Goal: Information Seeking & Learning: Learn about a topic

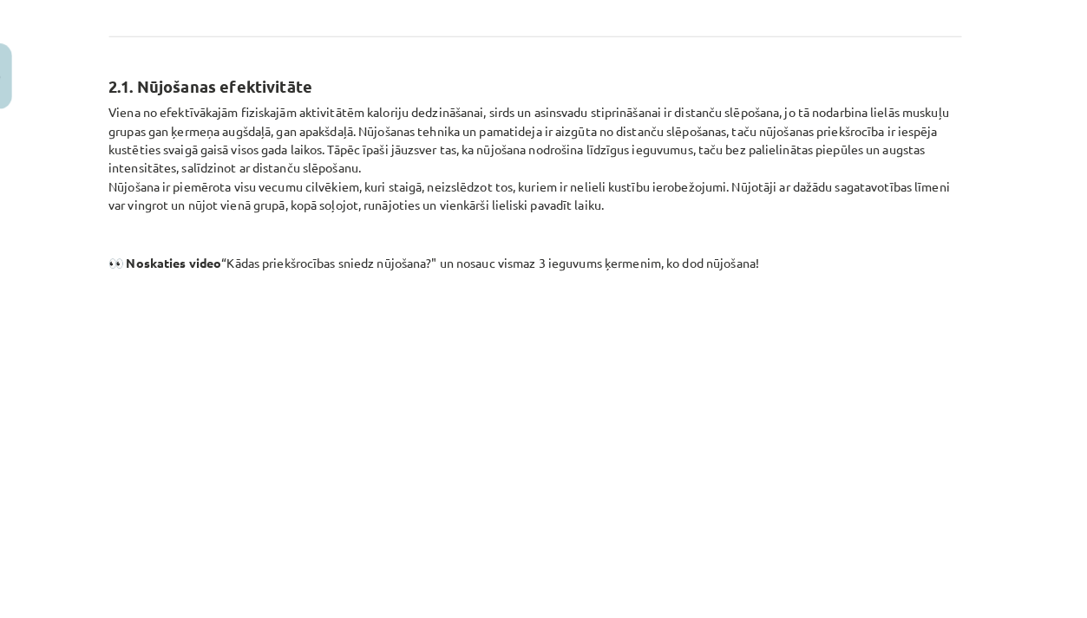
scroll to position [890, 0]
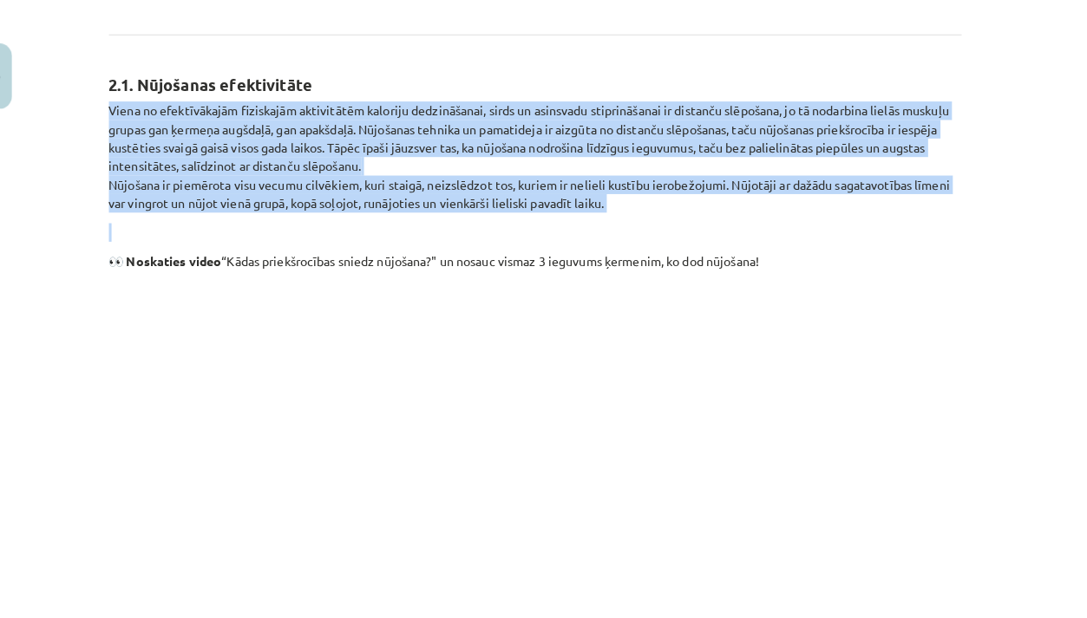
drag, startPoint x: 102, startPoint y: 89, endPoint x: 297, endPoint y: 202, distance: 225.4
click at [311, 205] on div "25 XP Saņemsi Viegls 24 pilda Apraksts Uzdevums Palīdzība Nūjošana Vērojot no m…" at bounding box center [543, 348] width 859 height 2244
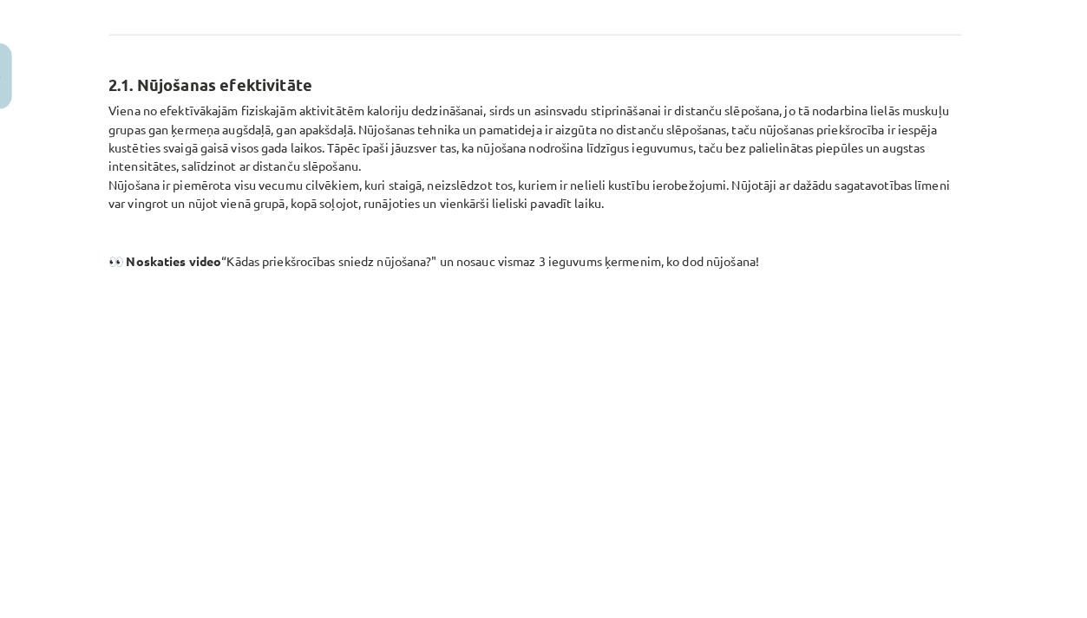
click at [16, 160] on div "Mācību tēma: Sports un veselības 8. klases 1. ieskaites mācību materiāls #3 🔍 2…" at bounding box center [543, 309] width 1087 height 618
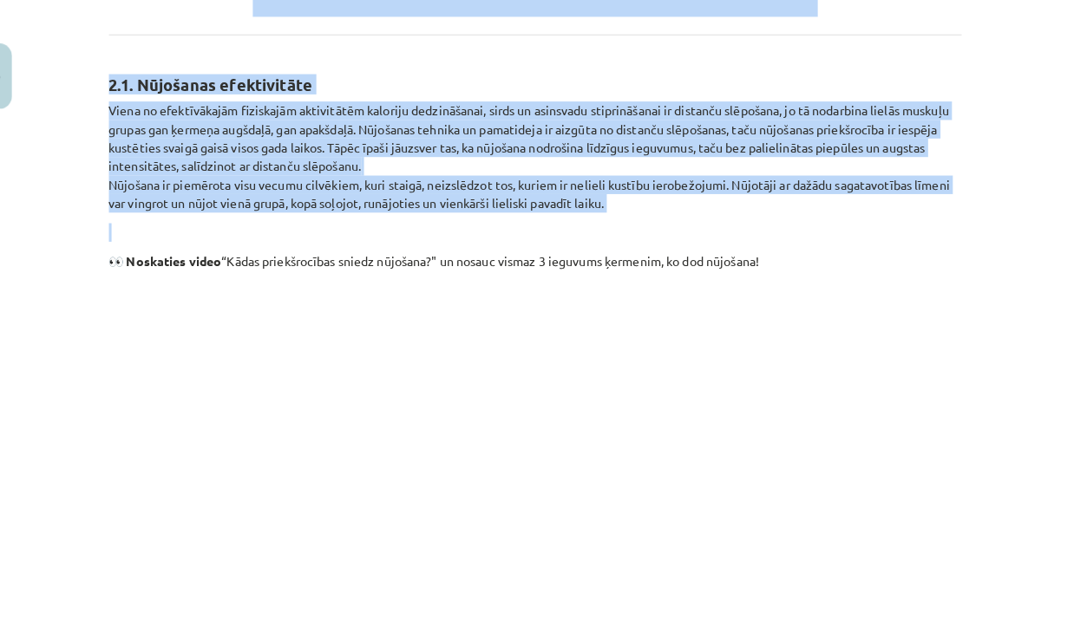
drag, startPoint x: 85, startPoint y: 51, endPoint x: 179, endPoint y: 207, distance: 182.1
click at [179, 207] on div "Mācību tēma: Sports un veselības 8. klases 1. ieskaites mācību materiāls #3 🔍 2…" at bounding box center [543, 309] width 1087 height 618
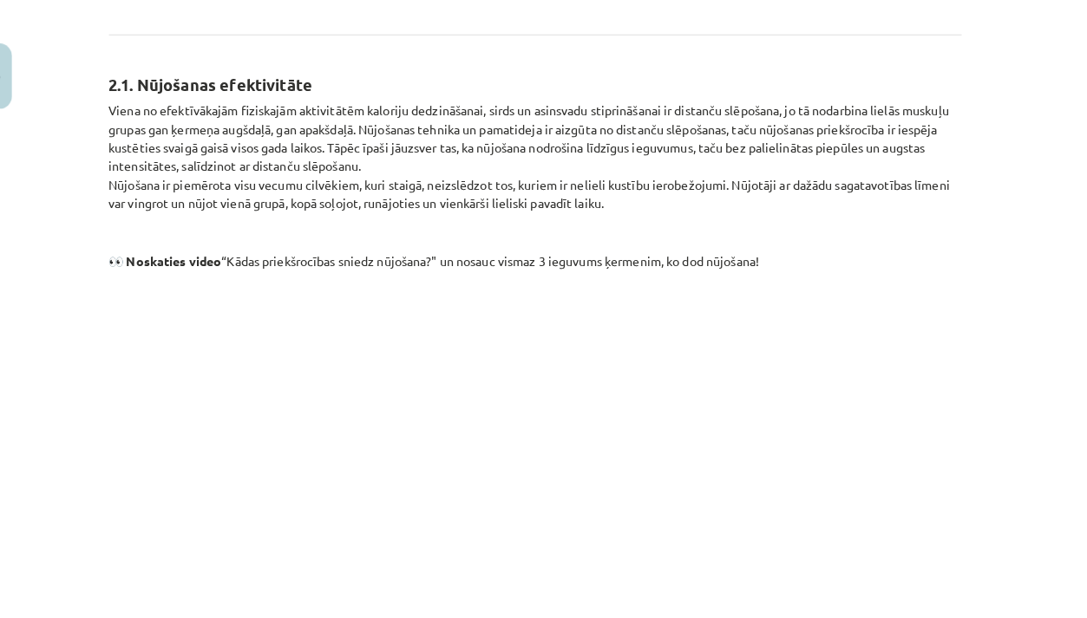
click at [76, 212] on div "Mācību tēma: Sports un veselības 8. klases 1. ieskaites mācību materiāls #3 🔍 2…" at bounding box center [543, 309] width 1087 height 618
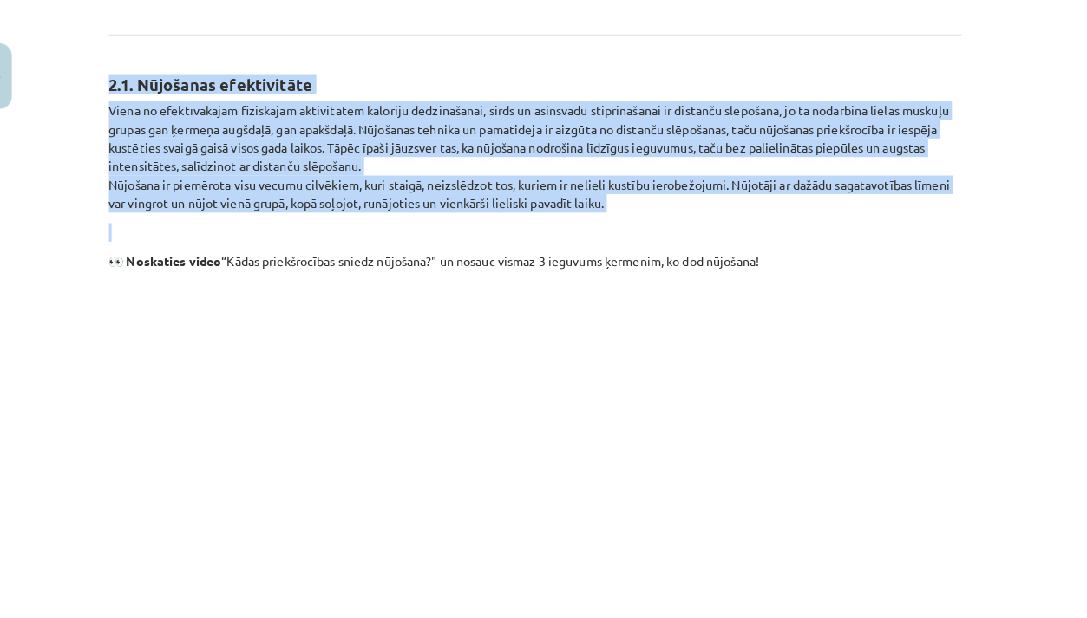
drag, startPoint x: 97, startPoint y: 45, endPoint x: 165, endPoint y: 212, distance: 179.7
click at [165, 212] on div "25 XP Saņemsi Viegls 24 pilda Apraksts Uzdevums Palīdzība Nūjošana Vērojot no m…" at bounding box center [543, 348] width 859 height 2244
copy div "2.1. Nūjošanas efektivitāte Viena no efektīvākajām fiziskajām aktivitātēm kalor…"
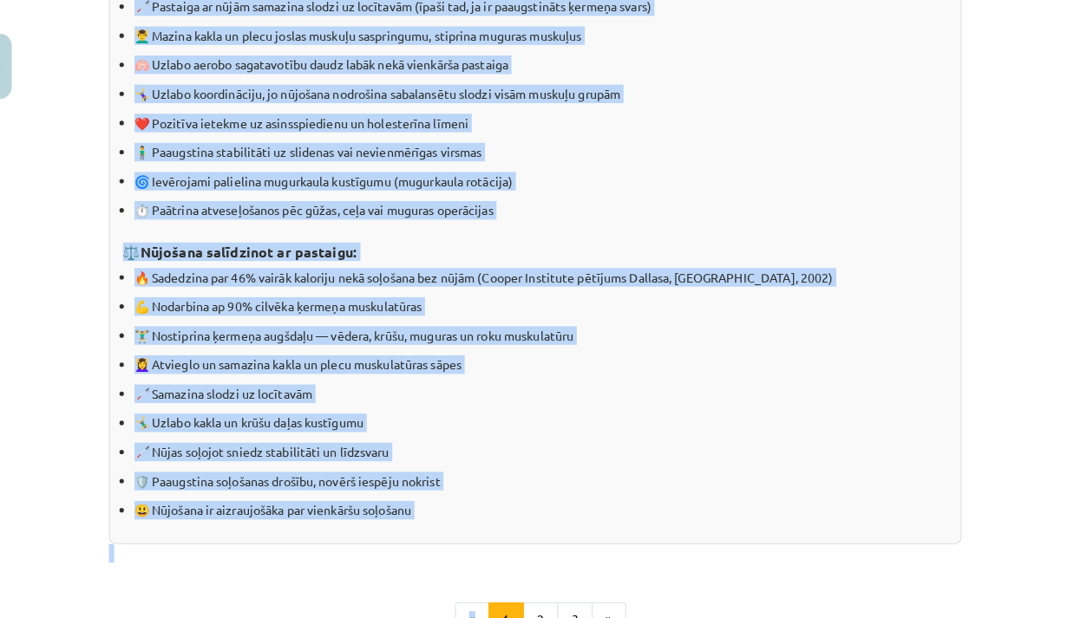
scroll to position [1570, 0]
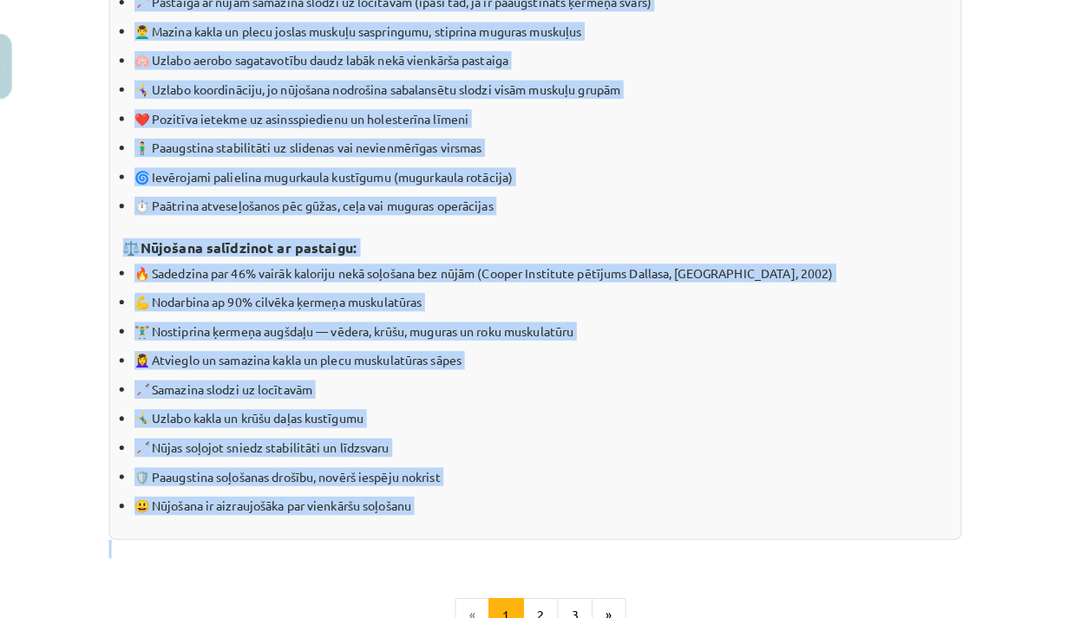
drag, startPoint x: 127, startPoint y: 144, endPoint x: 243, endPoint y: 520, distance: 392.9
copy div "🚶‍♂️ Loremipsu dolorsit am consecteturad: 🦯 Elitsedd ei tempo incididu utlabo e…"
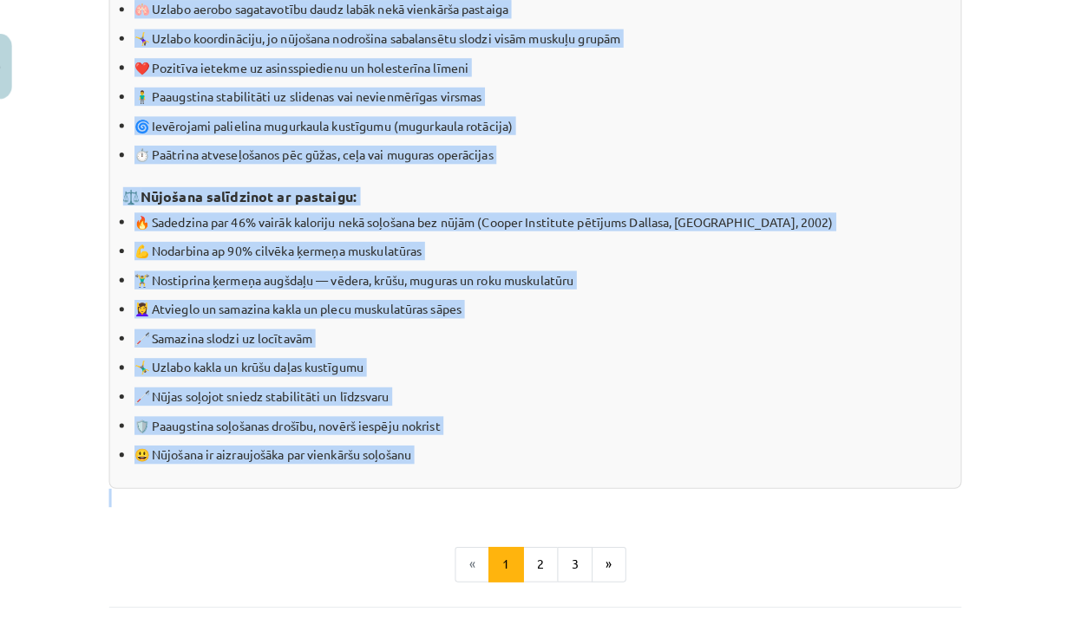
scroll to position [1621, 0]
click at [537, 547] on button "2" at bounding box center [549, 564] width 35 height 35
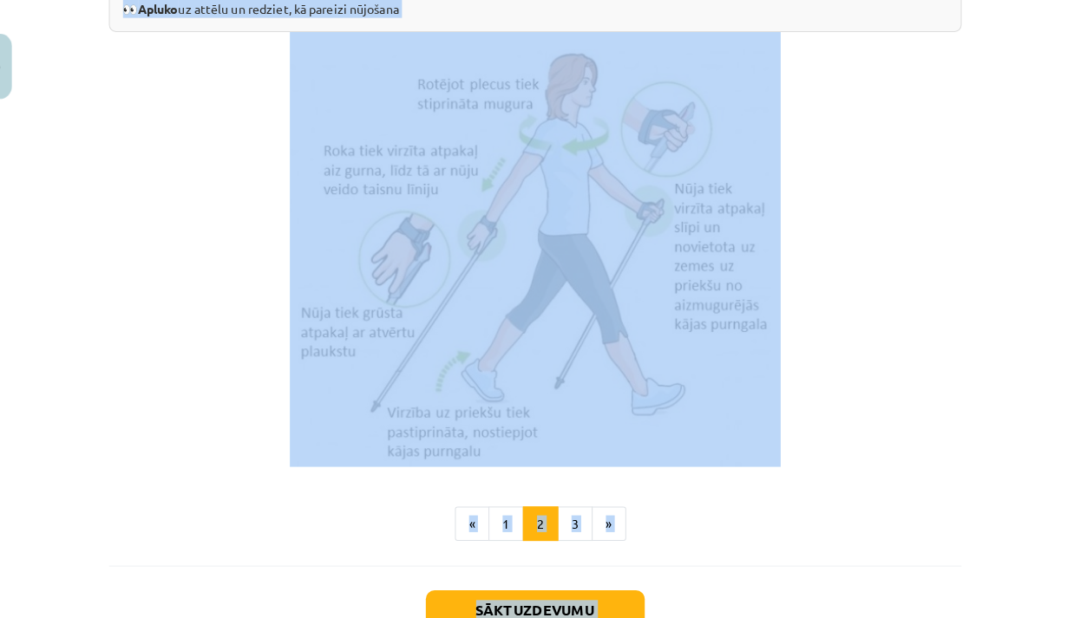
scroll to position [3500, 0]
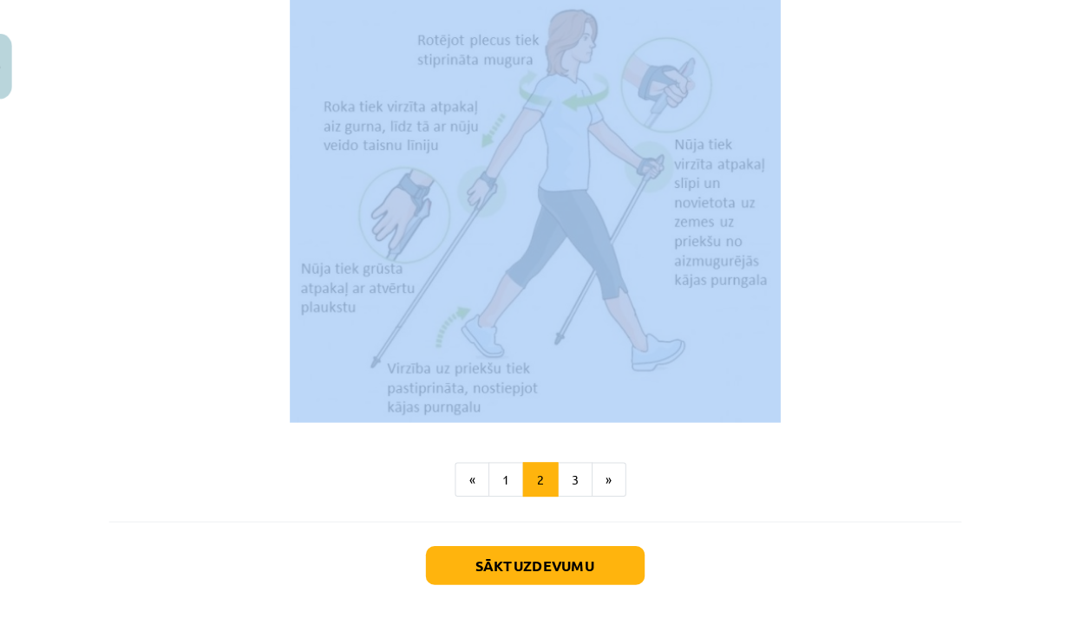
drag, startPoint x: 94, startPoint y: 338, endPoint x: 229, endPoint y: 443, distance: 171.2
click at [229, 443] on div "Mācību tēma: Sports un veselības 8. klases 1. ieskaites mācību materiāls #3 🔍 2…" at bounding box center [543, 309] width 1087 height 618
copy div "0.2. Loremipsu dolors ametcon Adipisc elits Doeiusm tempo incidid utlaboree do …"
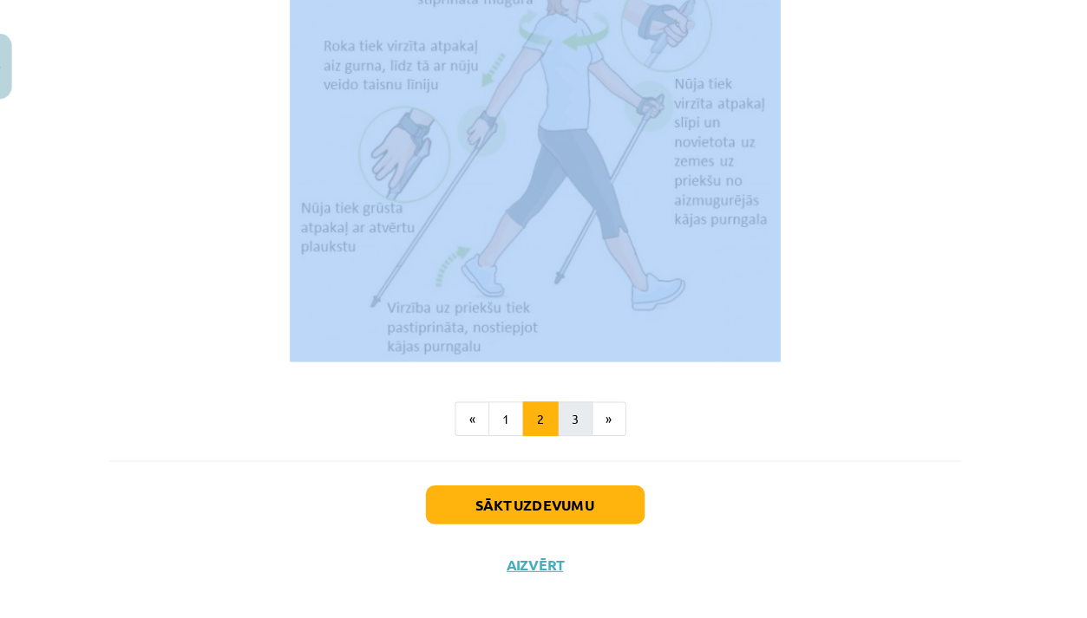
click at [569, 405] on button "3" at bounding box center [582, 422] width 35 height 35
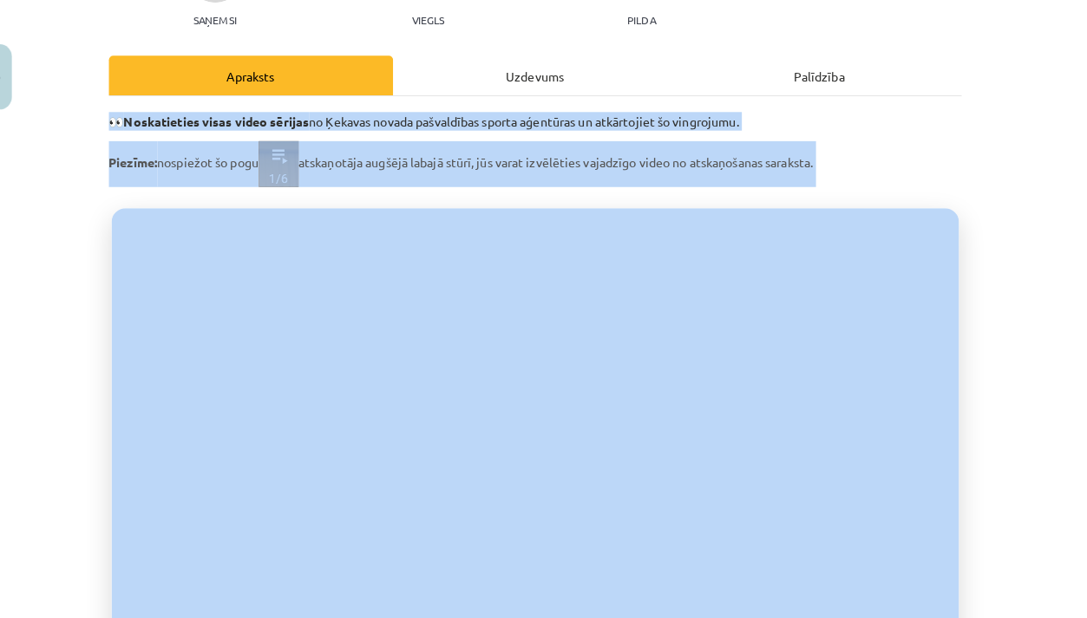
scroll to position [203, 0]
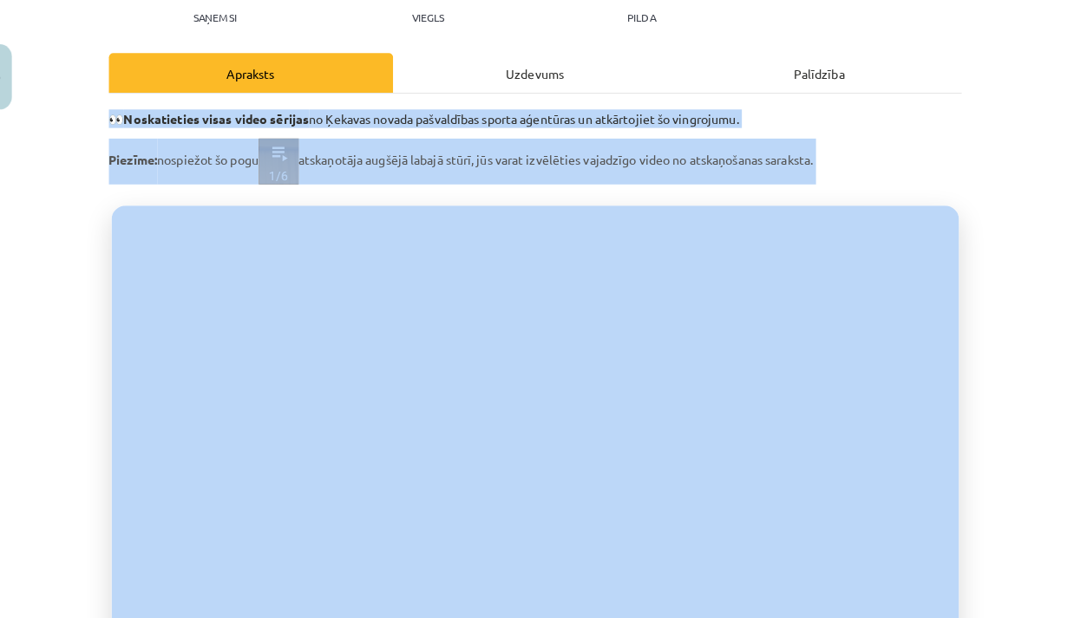
click at [990, 317] on div "Mācību tēma: Sports un veselības 8. klases 1. ieskaites mācību materiāls #3 🔍 2…" at bounding box center [543, 309] width 1087 height 618
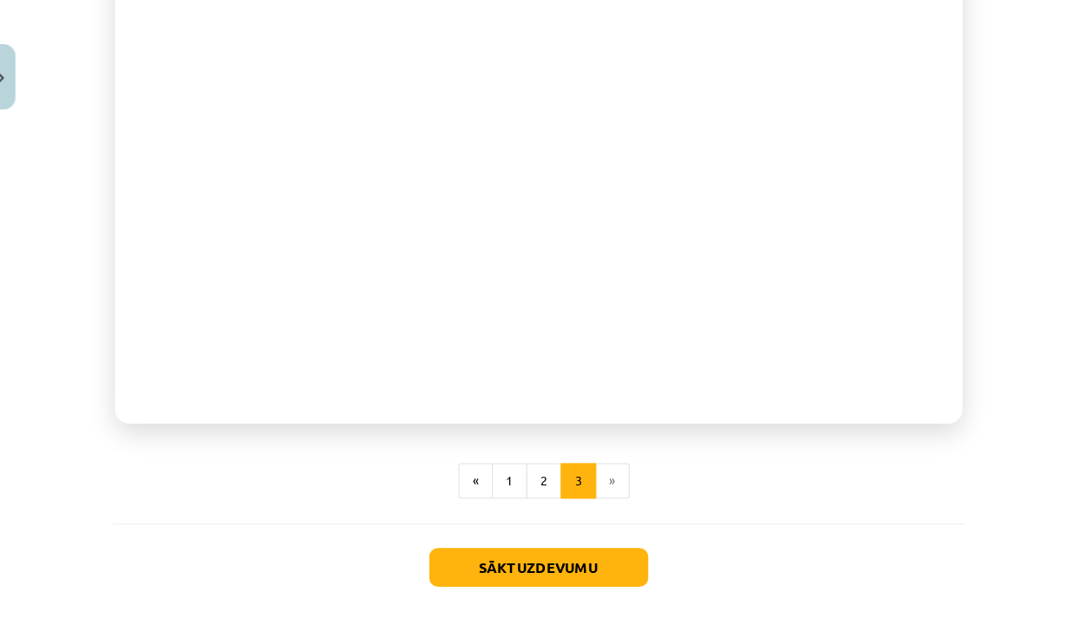
scroll to position [462, 0]
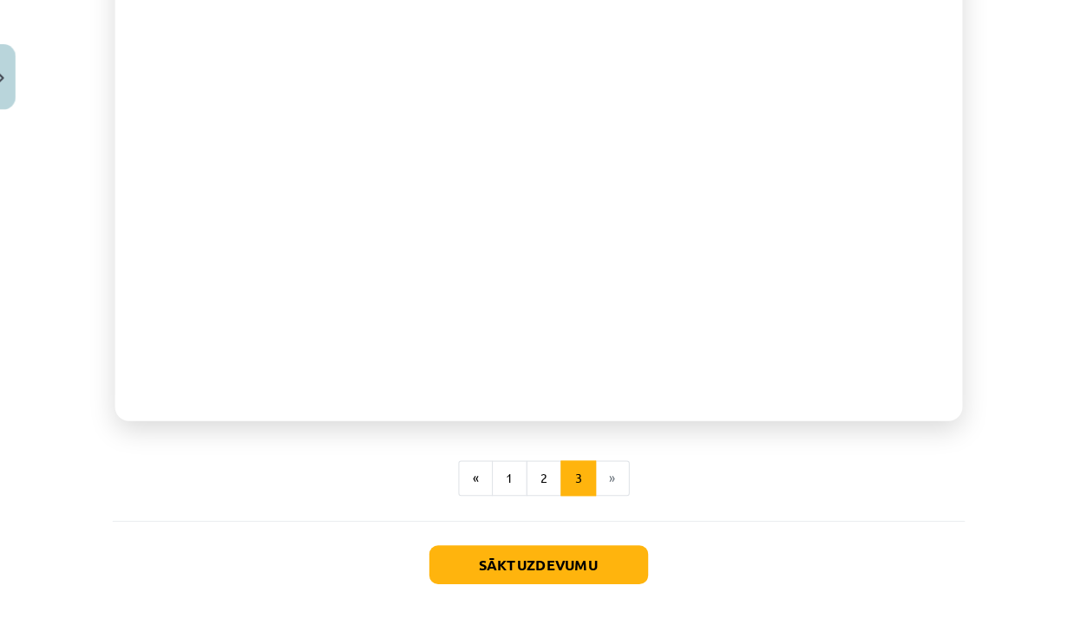
click at [501, 546] on button "Sākt uzdevumu" at bounding box center [543, 555] width 215 height 38
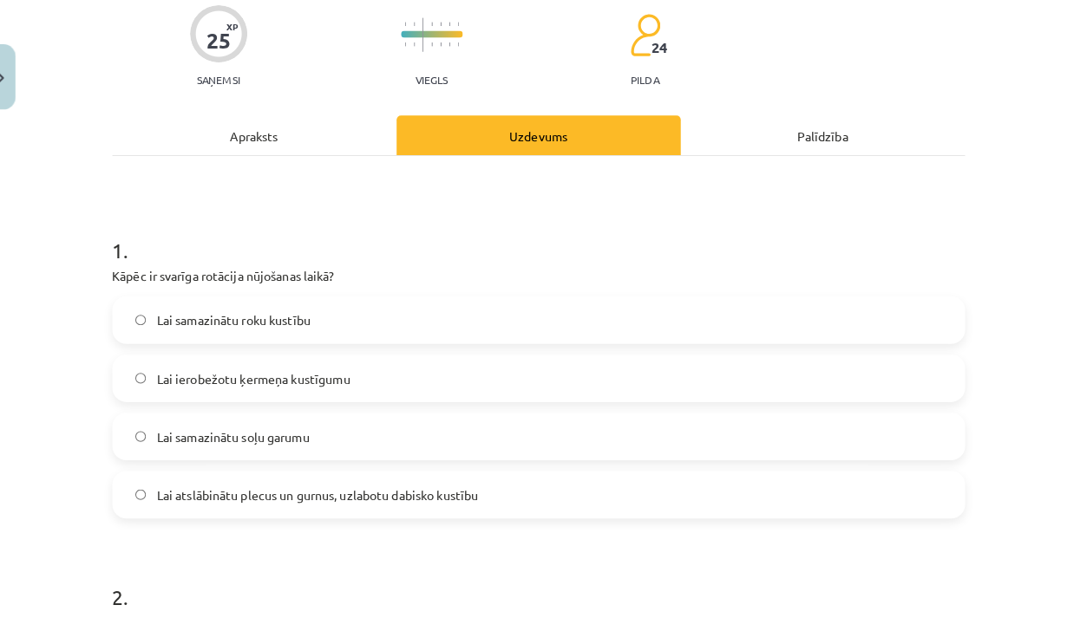
scroll to position [144, 0]
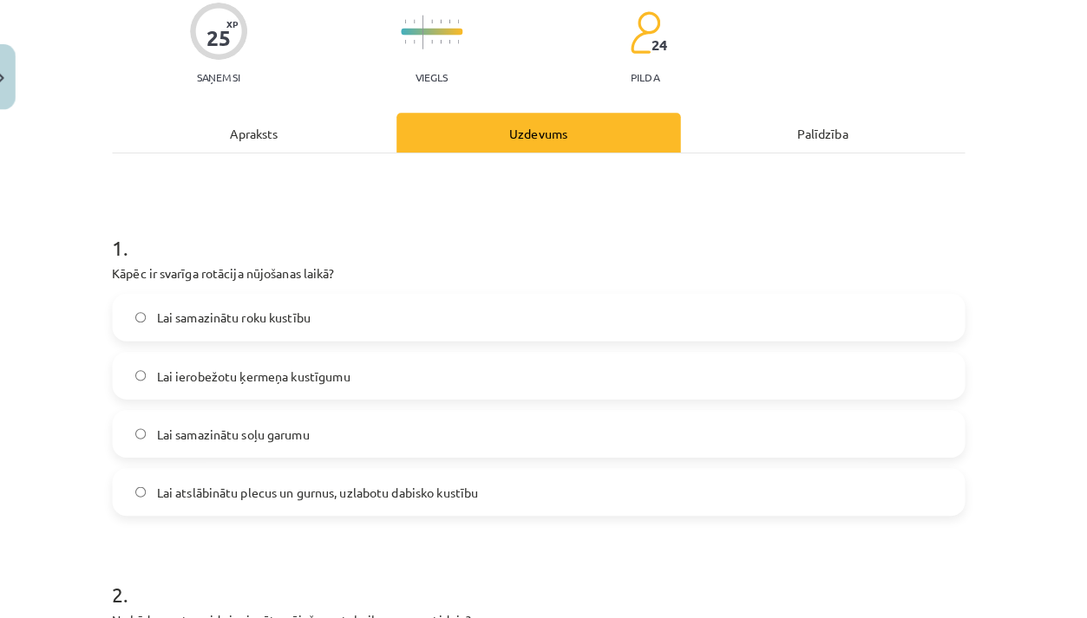
click at [337, 484] on span "Lai atslābinātu plecus un gurnus, uzlabotu dabisko kustību" at bounding box center [326, 484] width 316 height 18
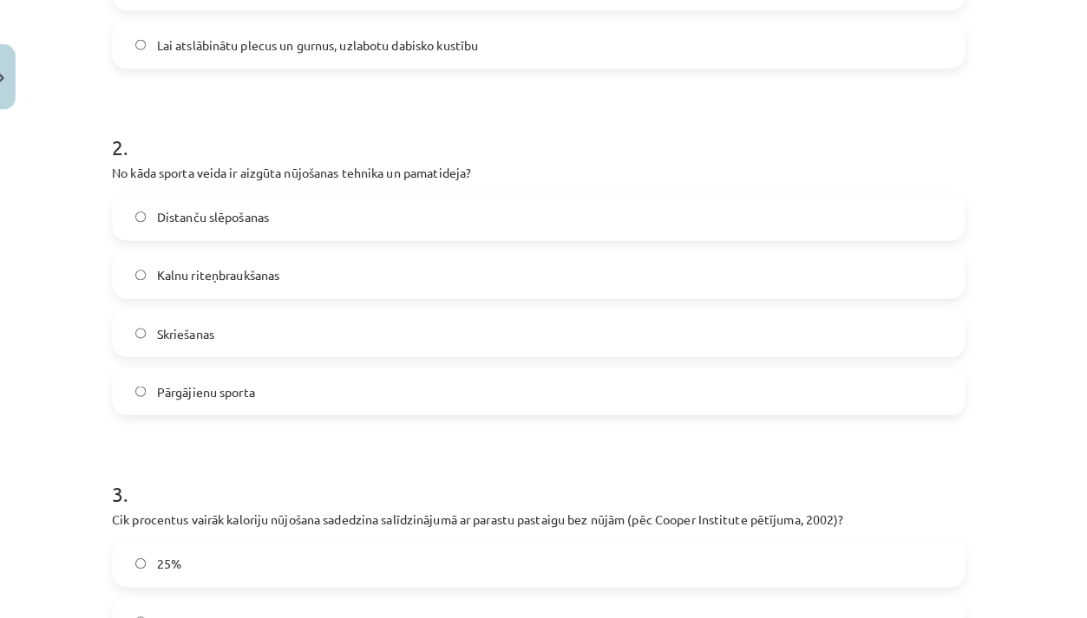
scroll to position [587, 0]
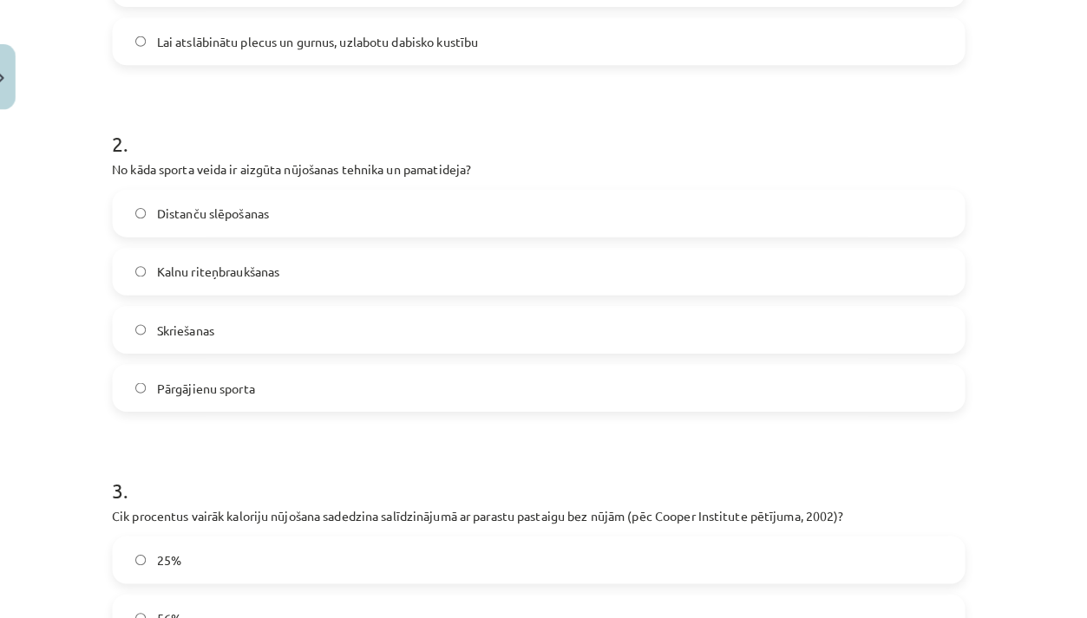
click at [317, 194] on label "Distanču slēpošanas" at bounding box center [544, 209] width 834 height 43
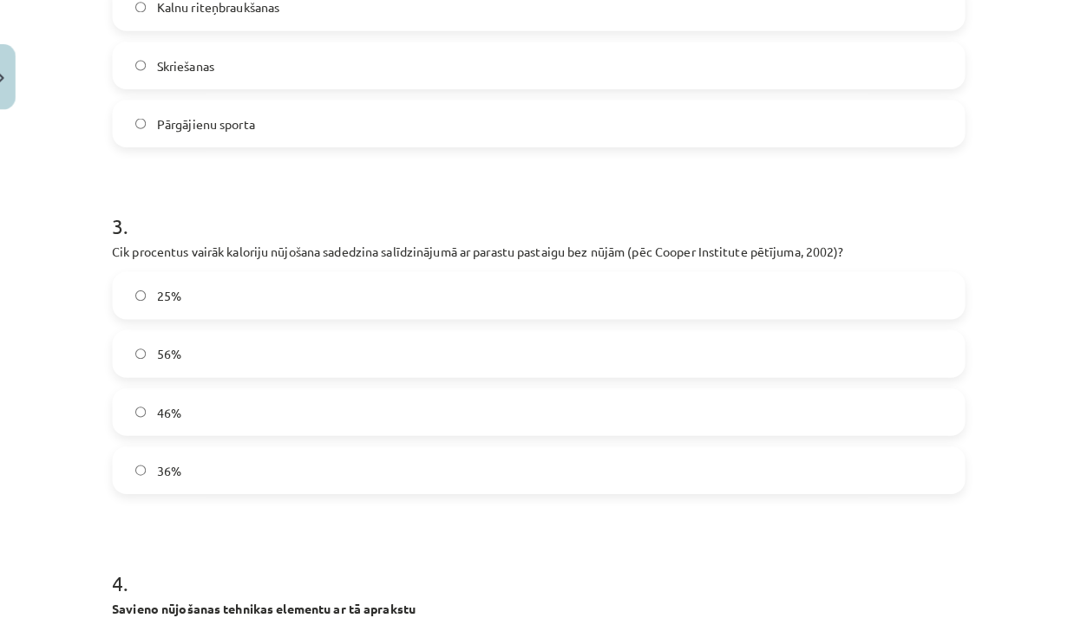
scroll to position [873, 0]
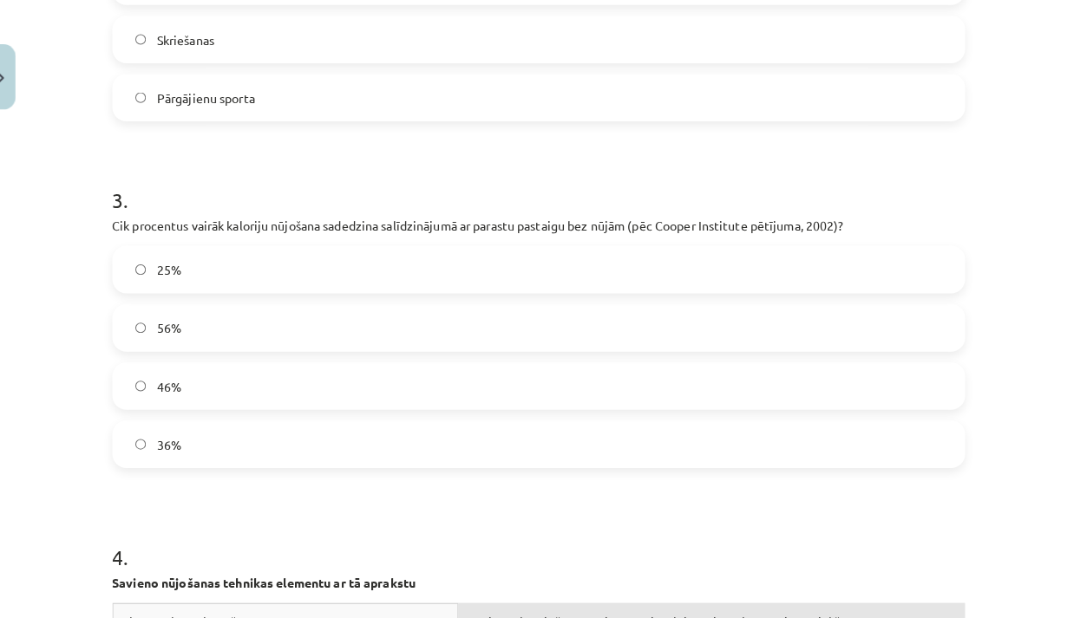
click at [292, 389] on label "46%" at bounding box center [544, 379] width 834 height 43
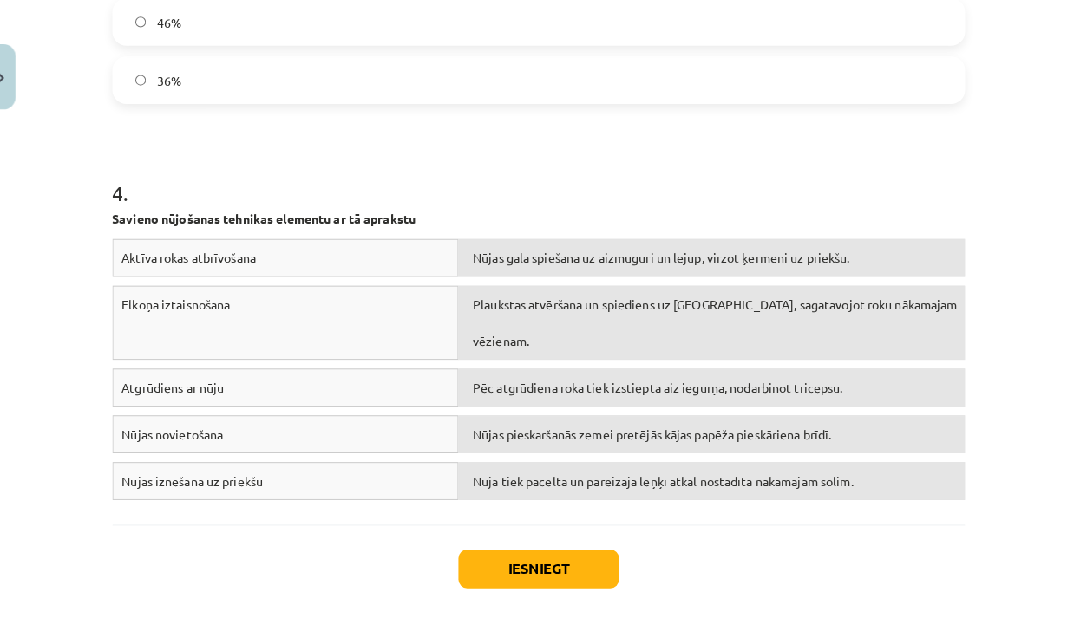
scroll to position [1238, 0]
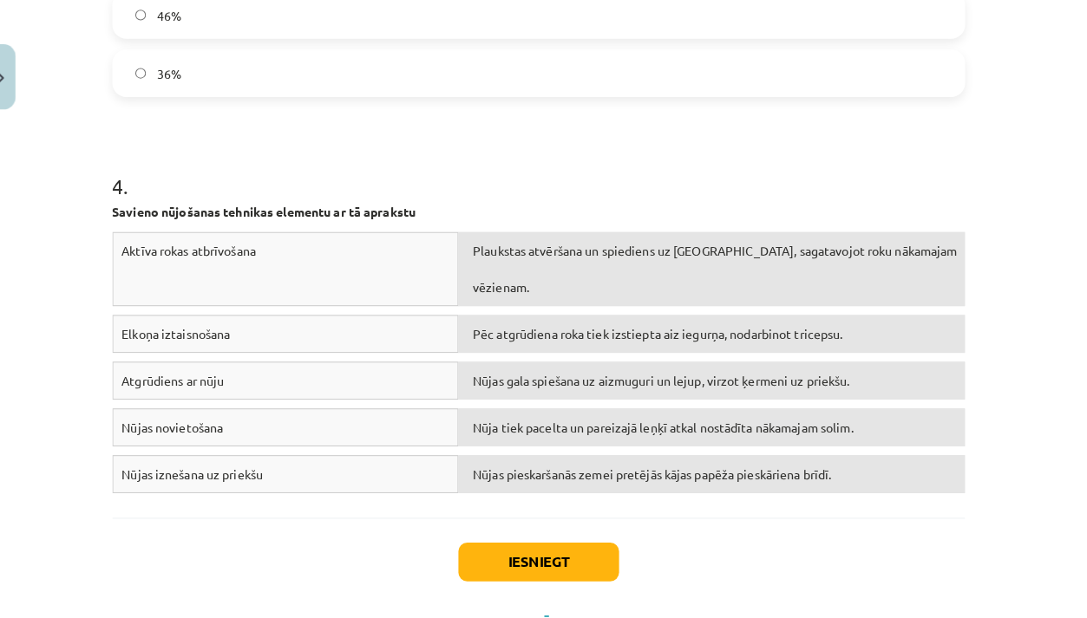
click at [488, 547] on button "Iesniegt" at bounding box center [544, 552] width 158 height 38
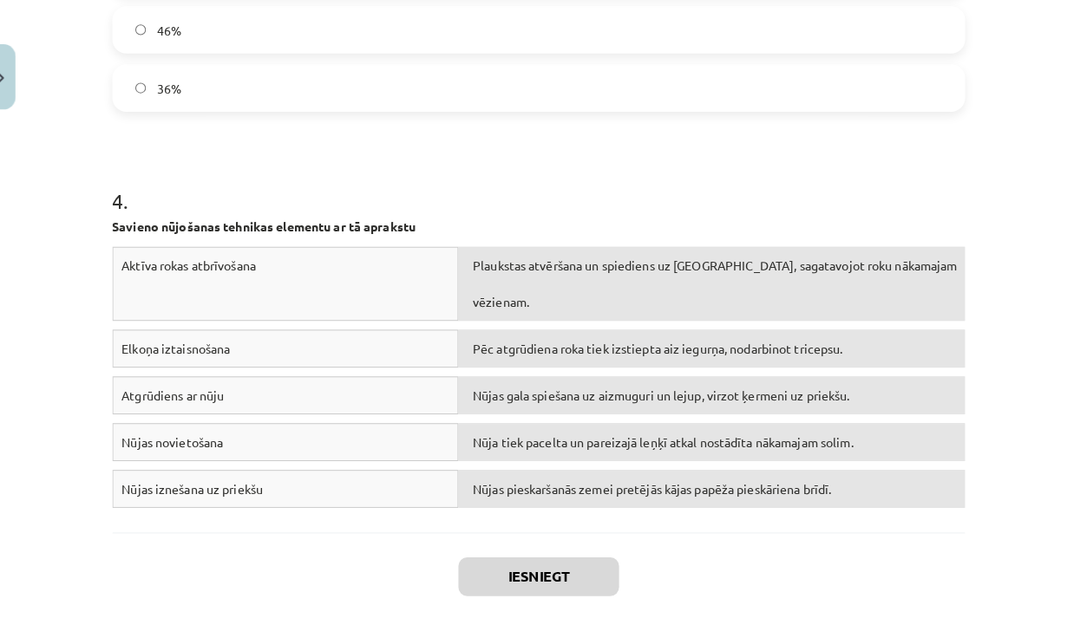
scroll to position [1219, 0]
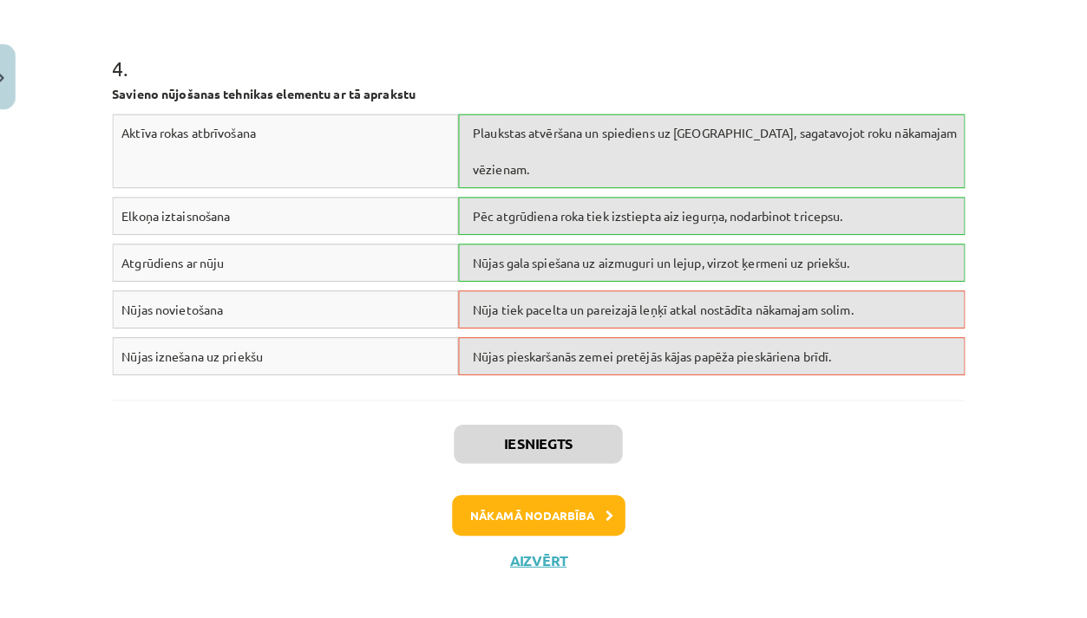
click at [506, 487] on button "Nākamā nodarbība" at bounding box center [544, 507] width 170 height 40
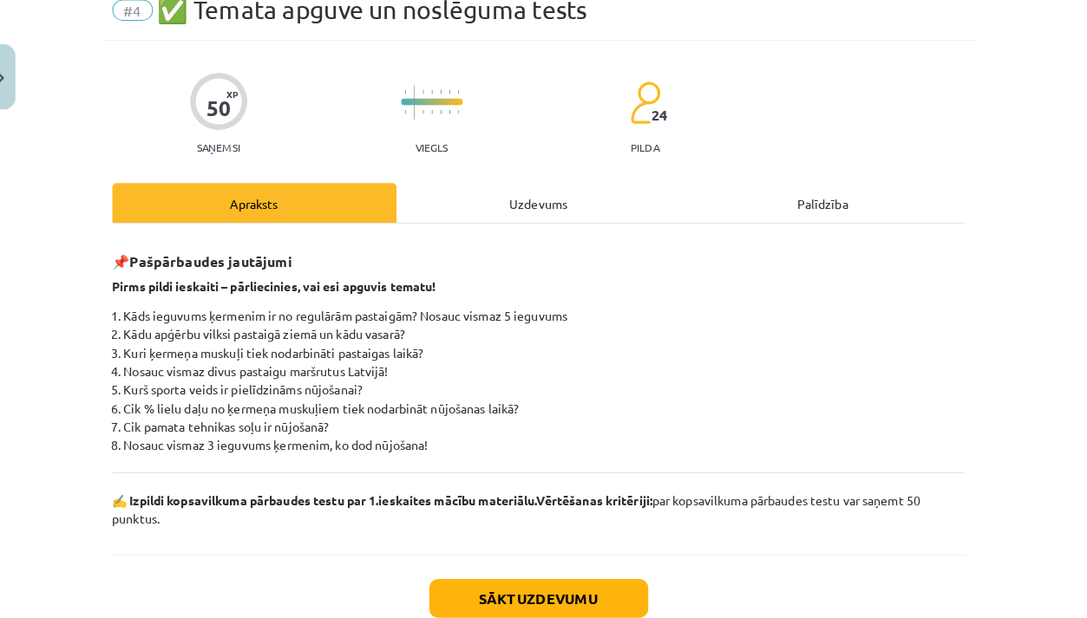
scroll to position [81, 0]
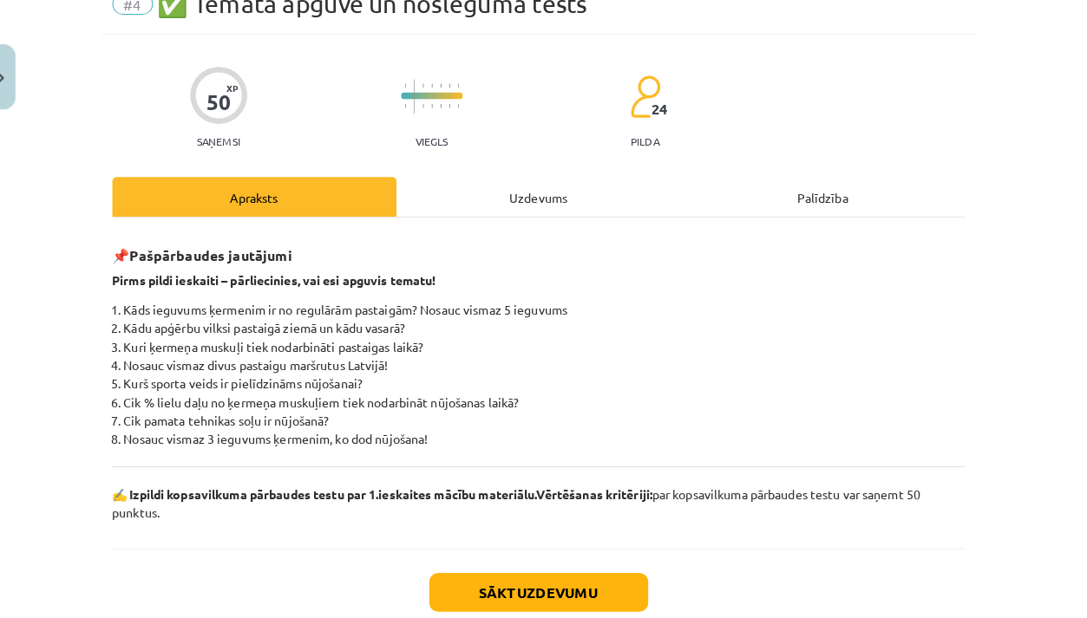
click at [507, 588] on button "Sākt uzdevumu" at bounding box center [543, 583] width 215 height 38
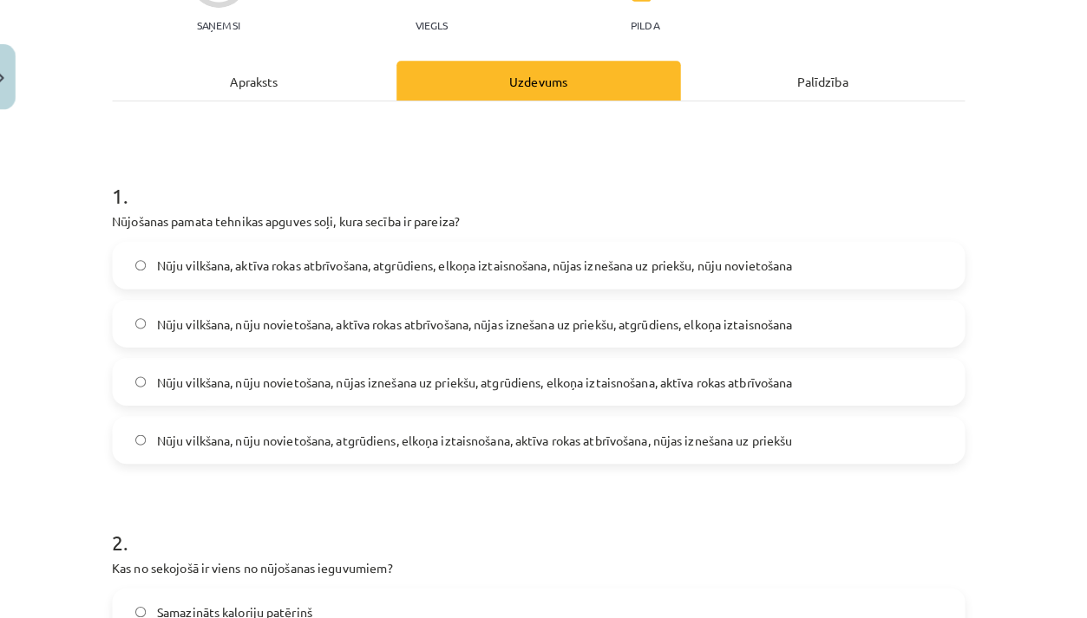
scroll to position [199, 0]
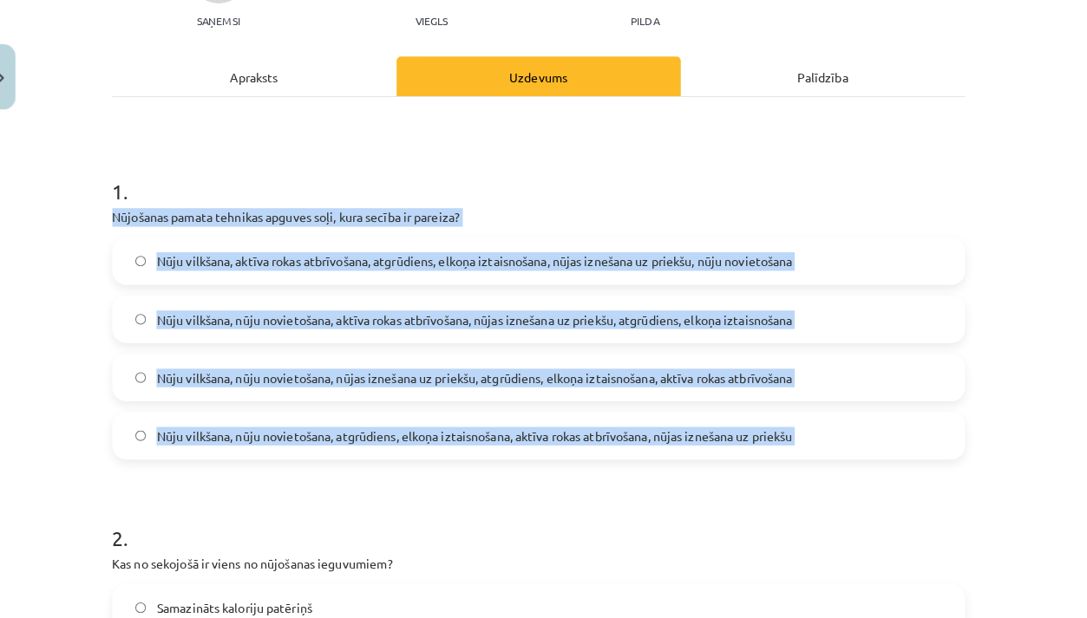
drag, startPoint x: 107, startPoint y: 204, endPoint x: 324, endPoint y: 511, distance: 375.9
copy div "Nūjošanas pamata tehnikas apguves soļi, kura secība ir pareiza? Nūju vilkšana, …"
click at [368, 333] on label "Nūju vilkšana, nūju novietošana, aktīva rokas atbrīvošana, nūjas iznešana uz pr…" at bounding box center [544, 313] width 834 height 43
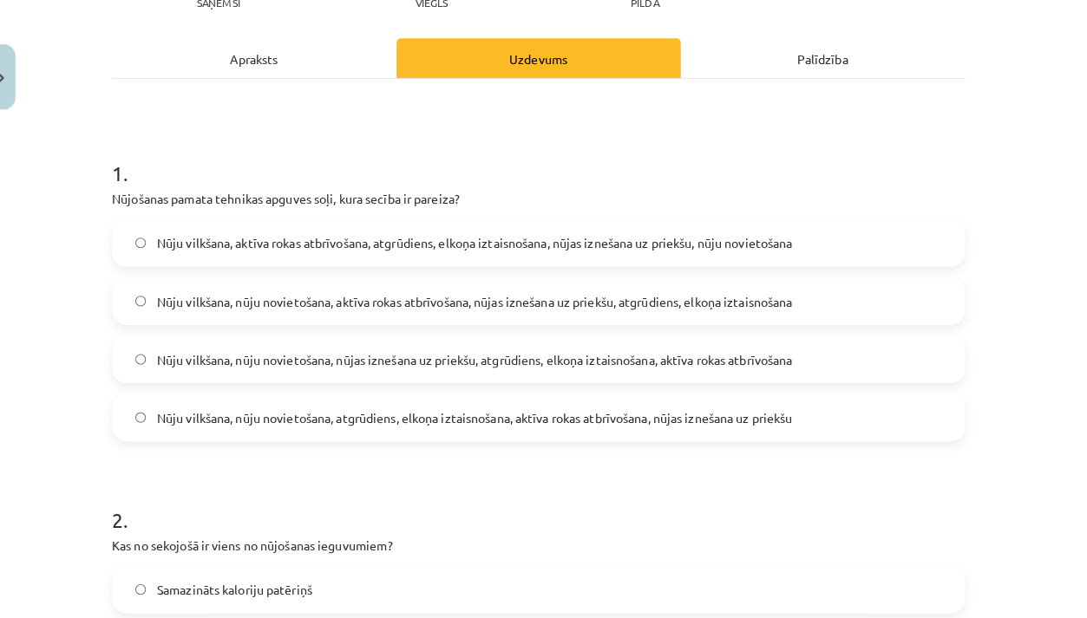
scroll to position [209, 0]
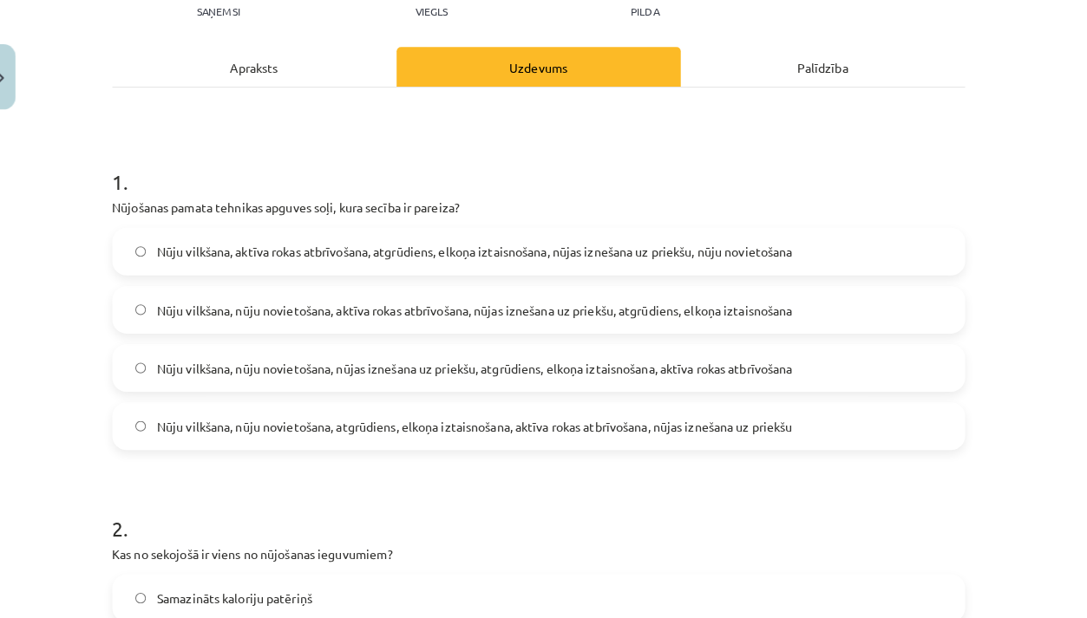
click at [368, 334] on div "Nūju vilkšana, aktīva rokas atbrīvošana, atgrūdiens, elkoņa iztaisnošana, nūjas…" at bounding box center [544, 333] width 838 height 219
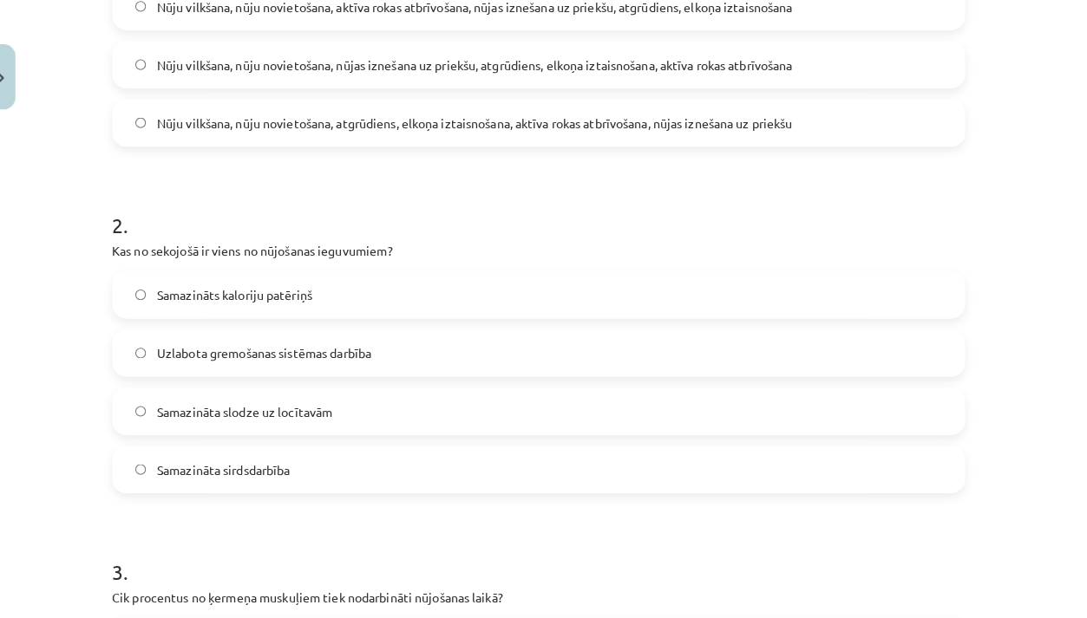
scroll to position [510, 0]
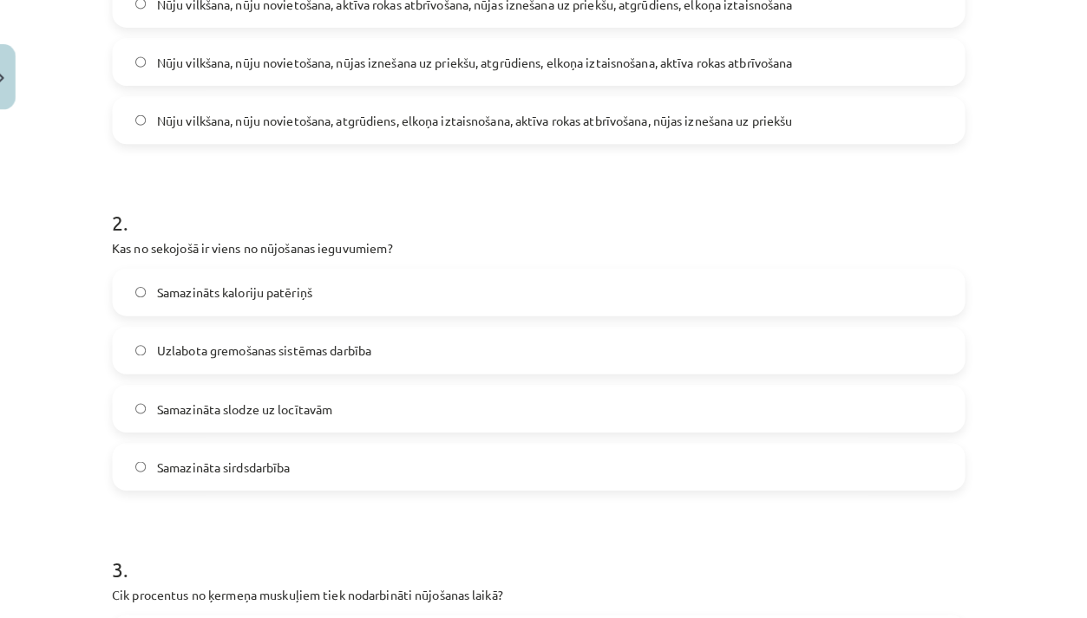
click at [327, 337] on span "Uzlabota gremošanas sistēmas darbība" at bounding box center [273, 345] width 211 height 18
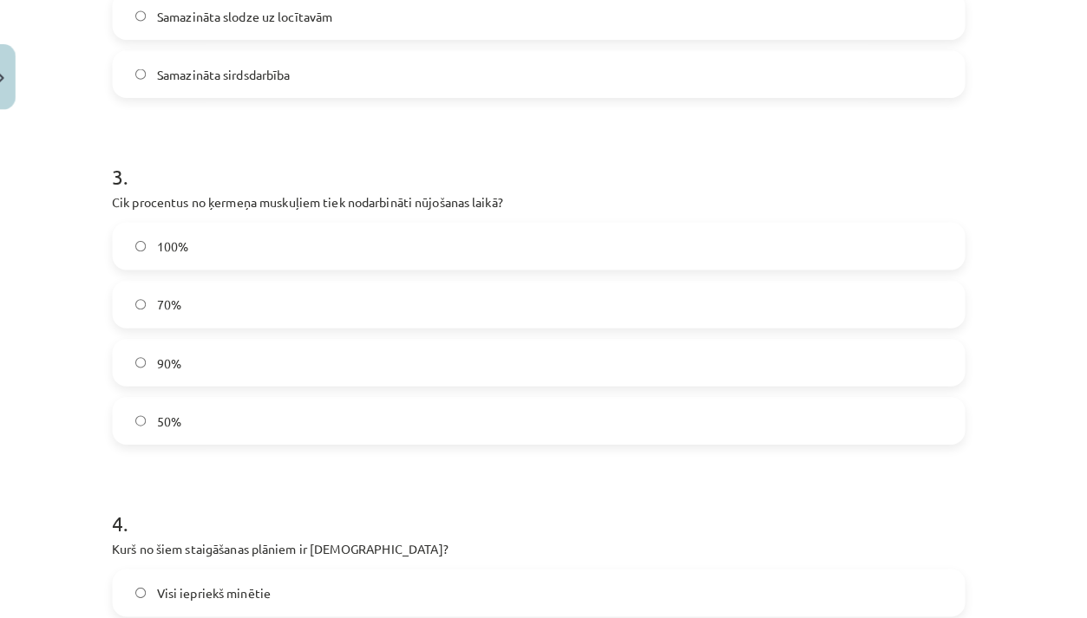
scroll to position [899, 0]
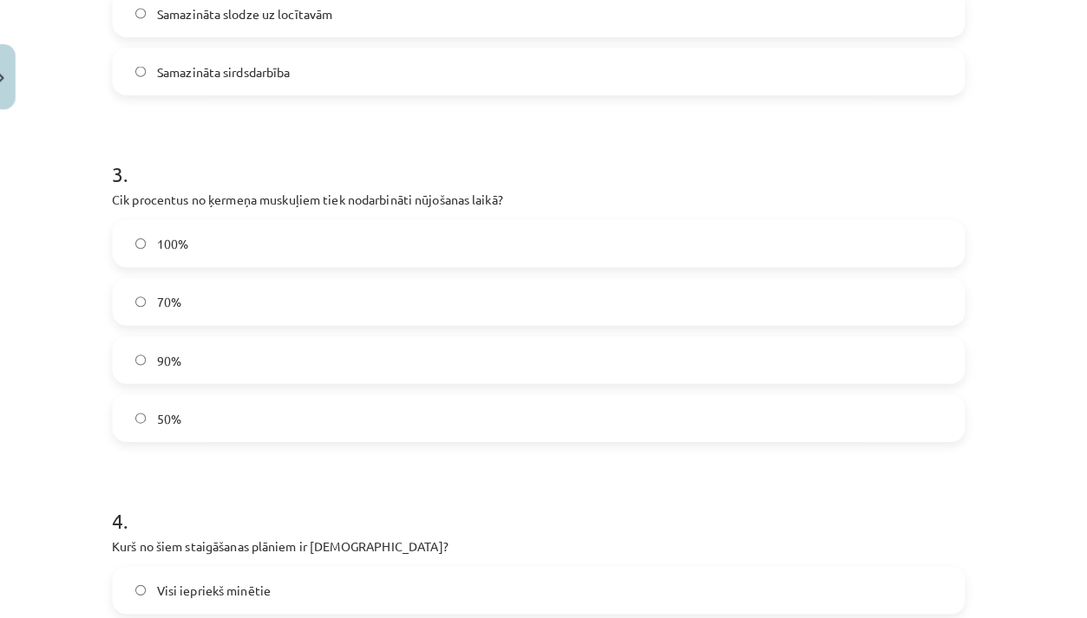
click at [324, 398] on label "50%" at bounding box center [544, 410] width 834 height 43
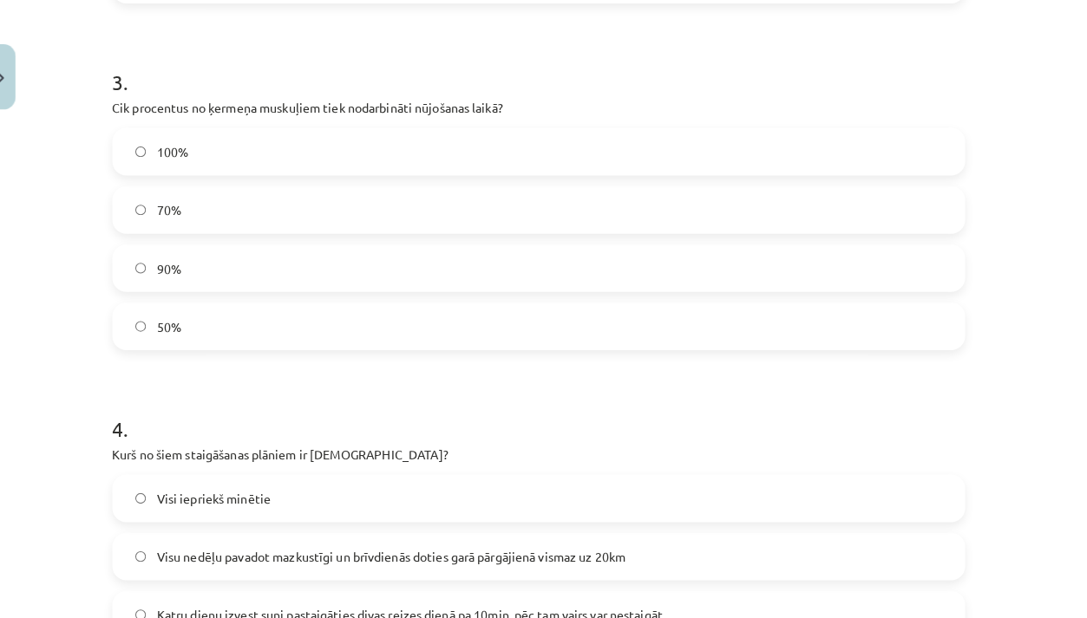
scroll to position [987, 0]
click at [317, 251] on label "90%" at bounding box center [544, 265] width 834 height 43
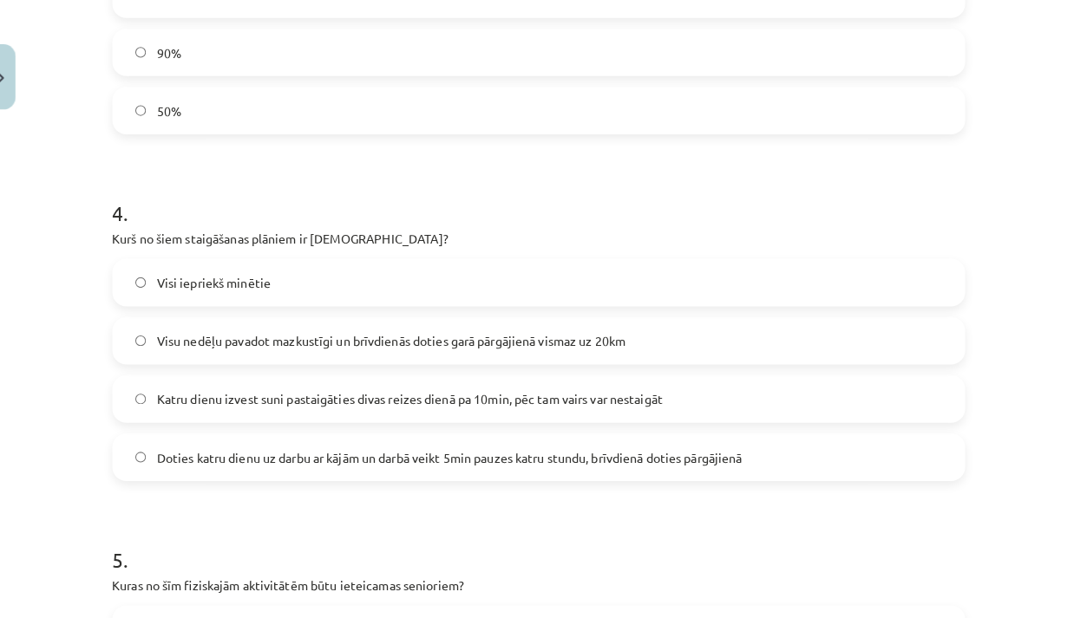
scroll to position [1202, 0]
click at [601, 451] on span "Doties katru dienu uz darbu ar kājām un darbā veikt 5min pauzes katru stundu, b…" at bounding box center [455, 449] width 575 height 18
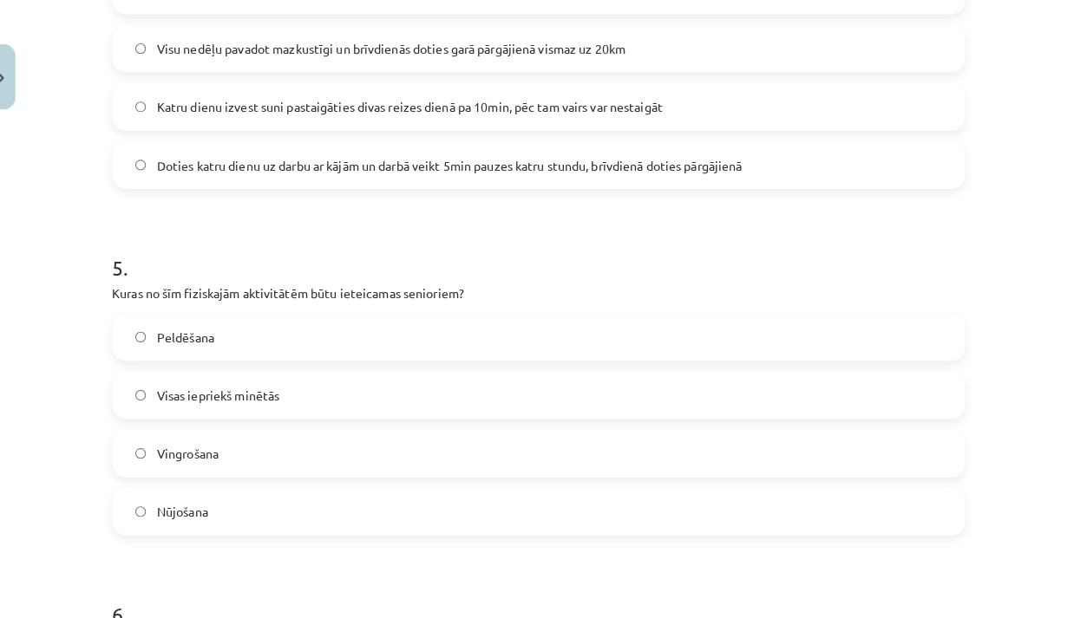
scroll to position [1484, 0]
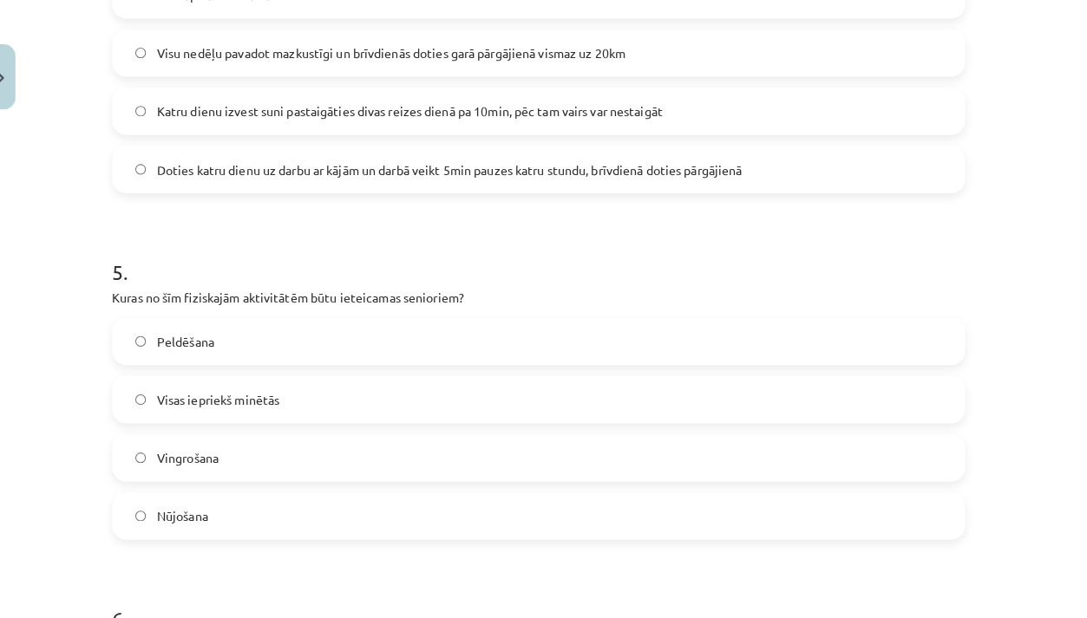
click at [572, 384] on label "Visas iepriekš minētās" at bounding box center [544, 392] width 834 height 43
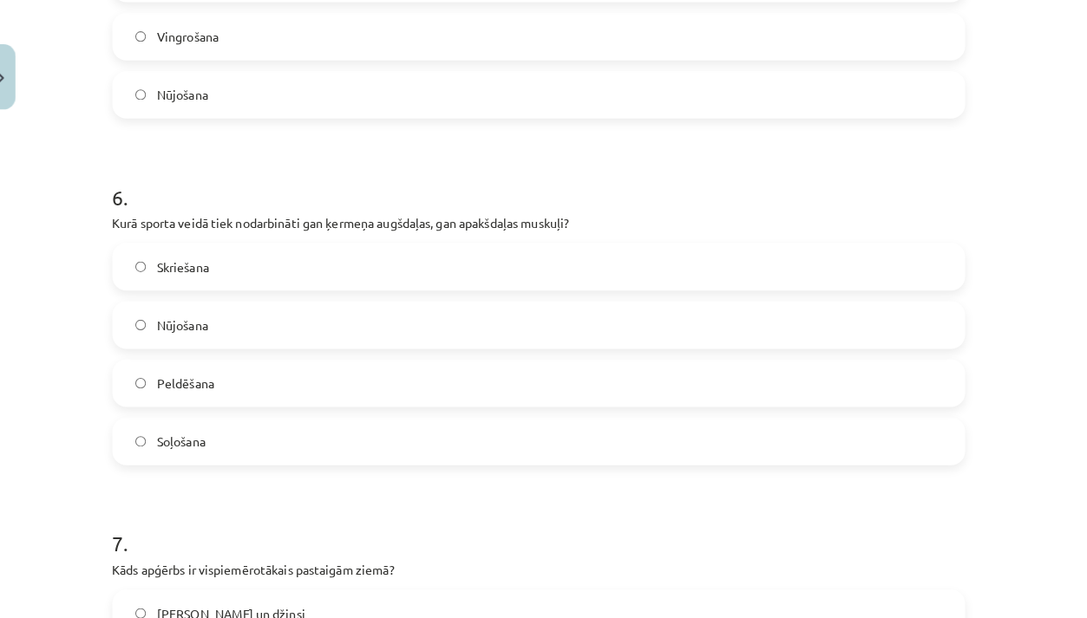
scroll to position [1900, 0]
click at [462, 327] on label "Nūjošana" at bounding box center [544, 317] width 834 height 43
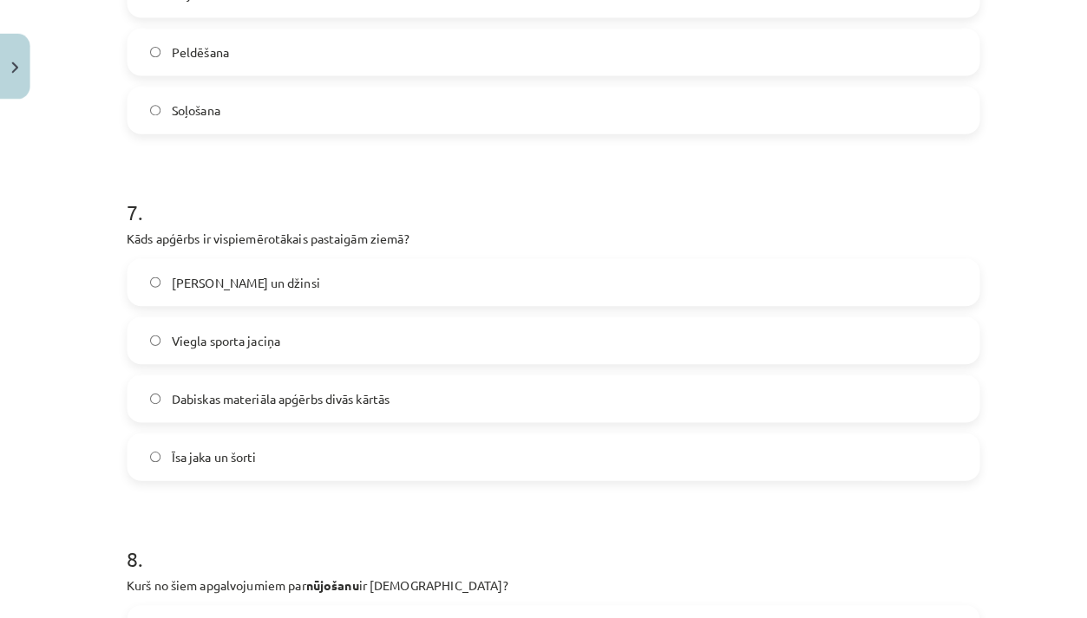
scroll to position [2224, 0]
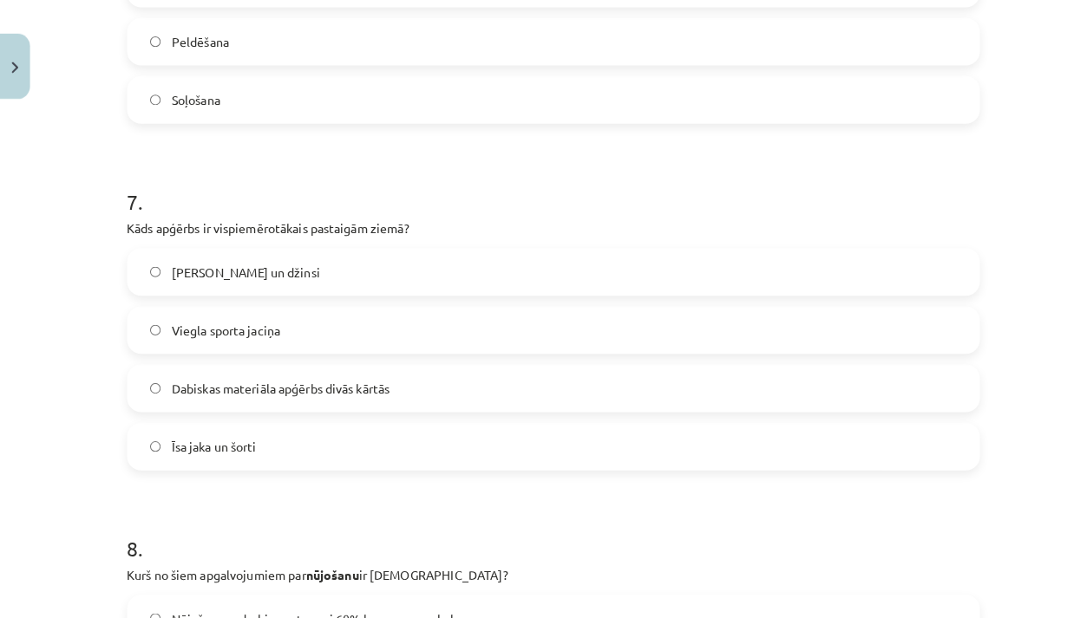
click at [394, 383] on label "Dabiskas materiāla apģērbs divās kārtās" at bounding box center [544, 391] width 834 height 43
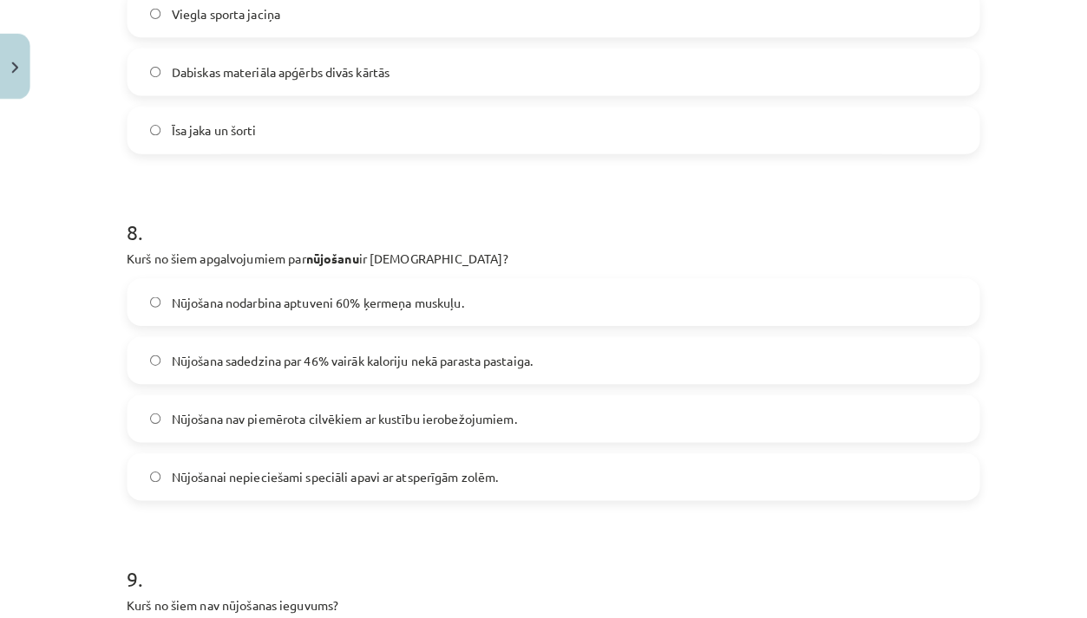
scroll to position [2533, 0]
click at [395, 357] on span "Nūjošana sadedzina par 46% vairāk kaloriju nekā parasta pastaiga." at bounding box center [345, 366] width 355 height 18
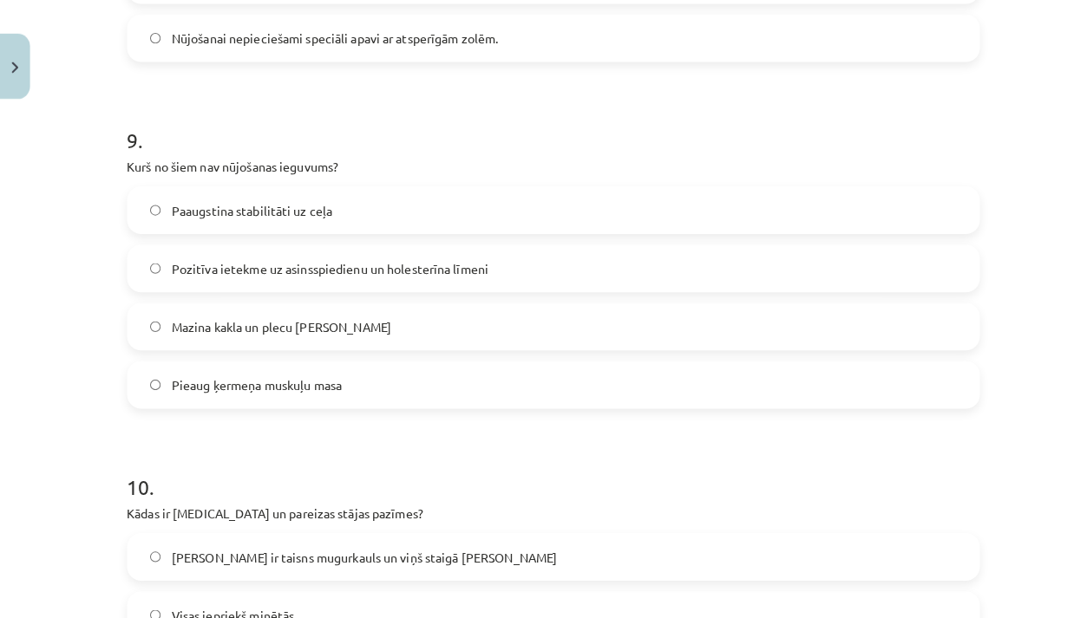
scroll to position [2966, 0]
click at [364, 179] on div "9 . Kurš no šiem nav nūjošanas ieguvums? Paaugstina stabilitāti uz ceļa Pozitīv…" at bounding box center [544, 259] width 838 height 306
click at [362, 195] on label "Paaugstina stabilitāti uz ceļa" at bounding box center [544, 216] width 834 height 43
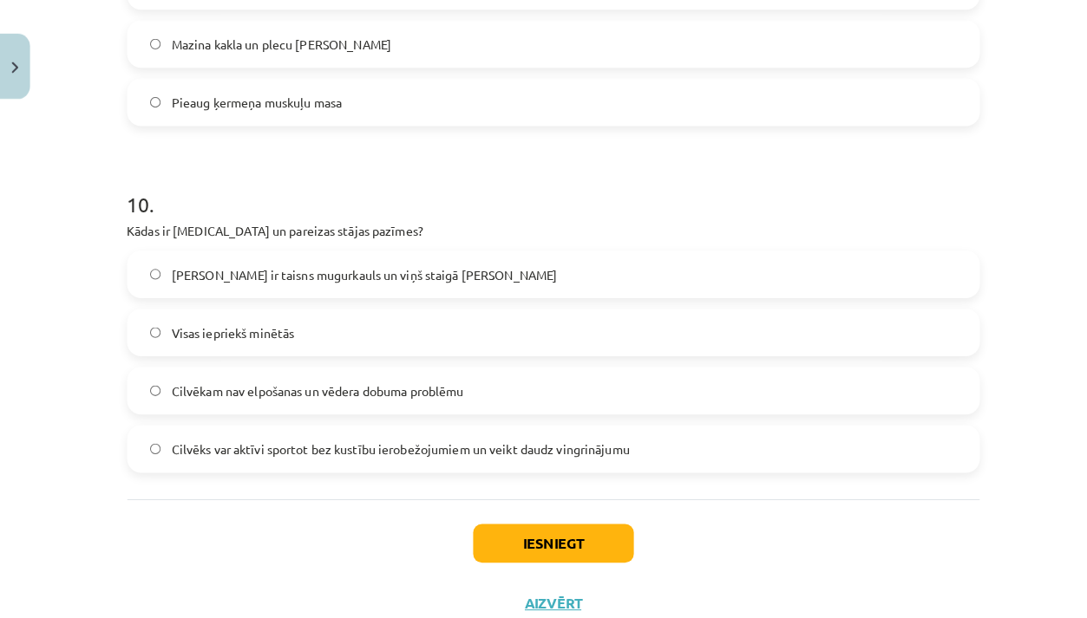
scroll to position [3260, 0]
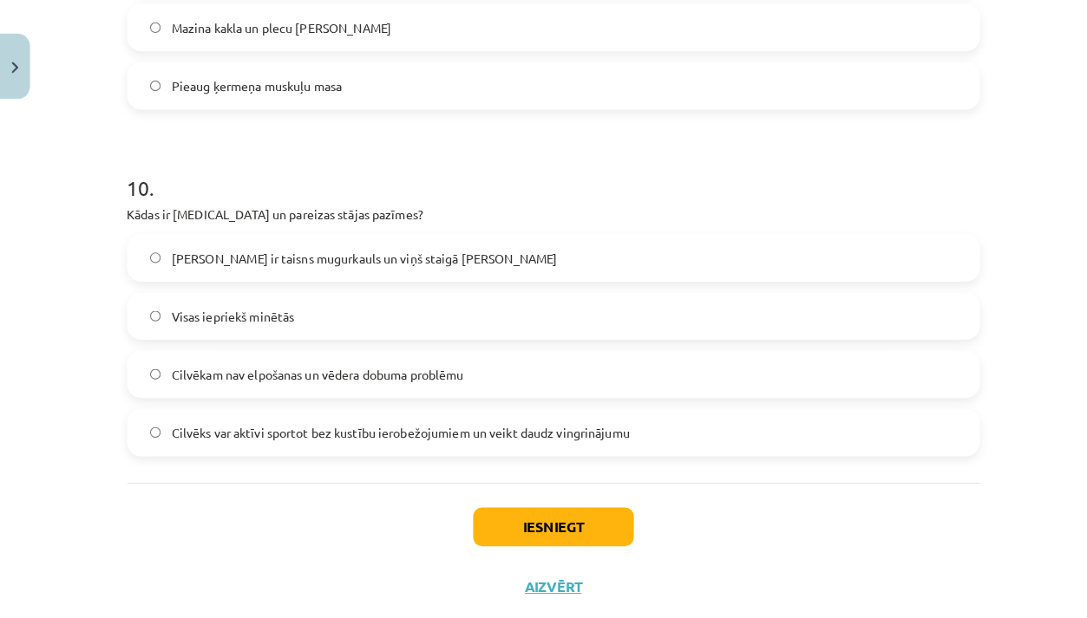
click at [412, 435] on label "Cilvēks var aktīvi sportot bez kustību ierobežojumiem un veikt daudz vingrināju…" at bounding box center [544, 435] width 834 height 43
click at [498, 509] on button "Iesniegt" at bounding box center [544, 528] width 158 height 38
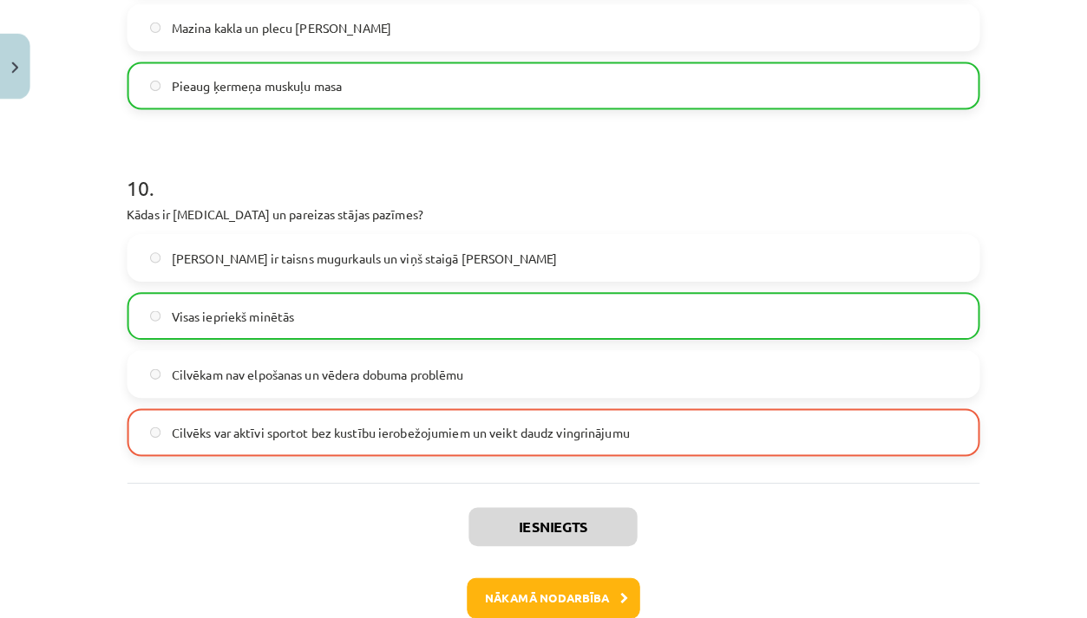
click at [506, 578] on button "Nākamā nodarbība" at bounding box center [544, 598] width 170 height 40
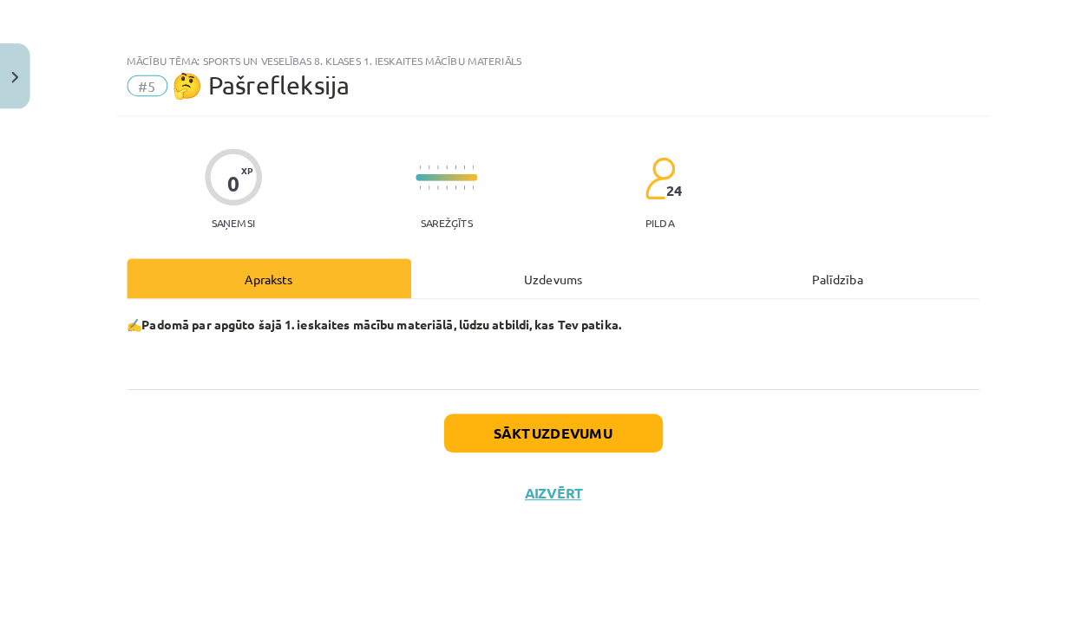
click at [539, 419] on button "Sākt uzdevumu" at bounding box center [543, 427] width 215 height 38
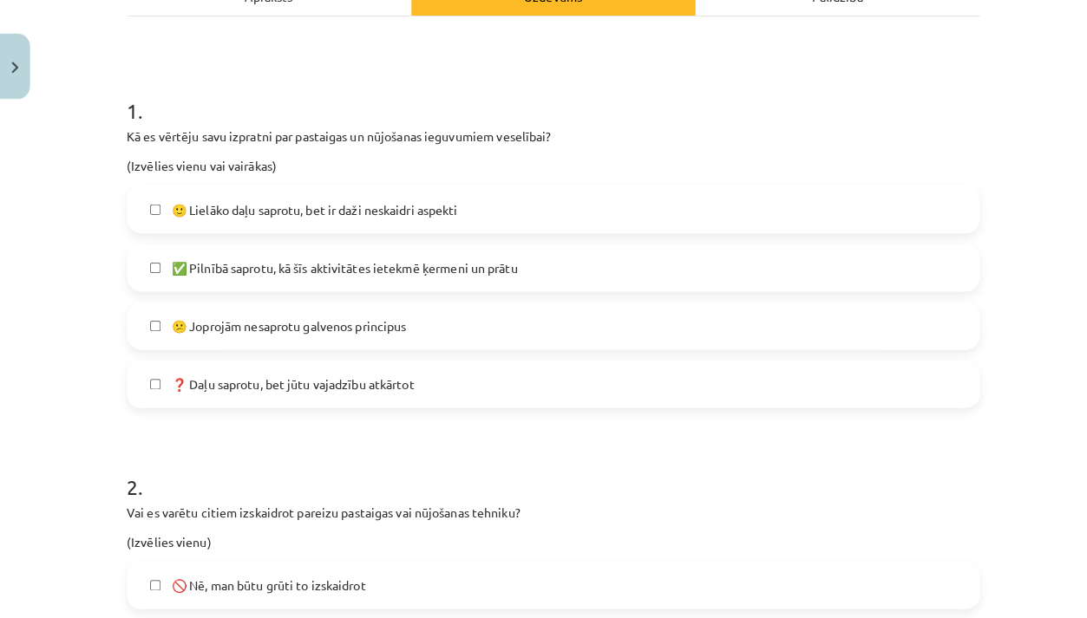
scroll to position [299, 0]
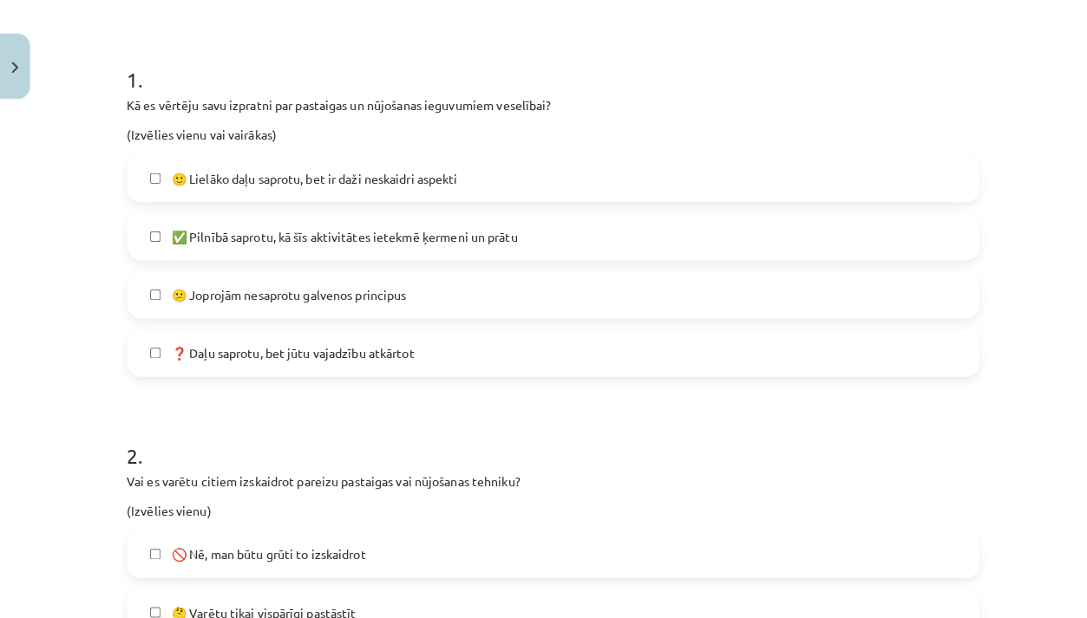
click at [515, 195] on label "🙂 Lielāko daļu saprotu, bet ir daži neskaidri aspekti" at bounding box center [544, 185] width 834 height 43
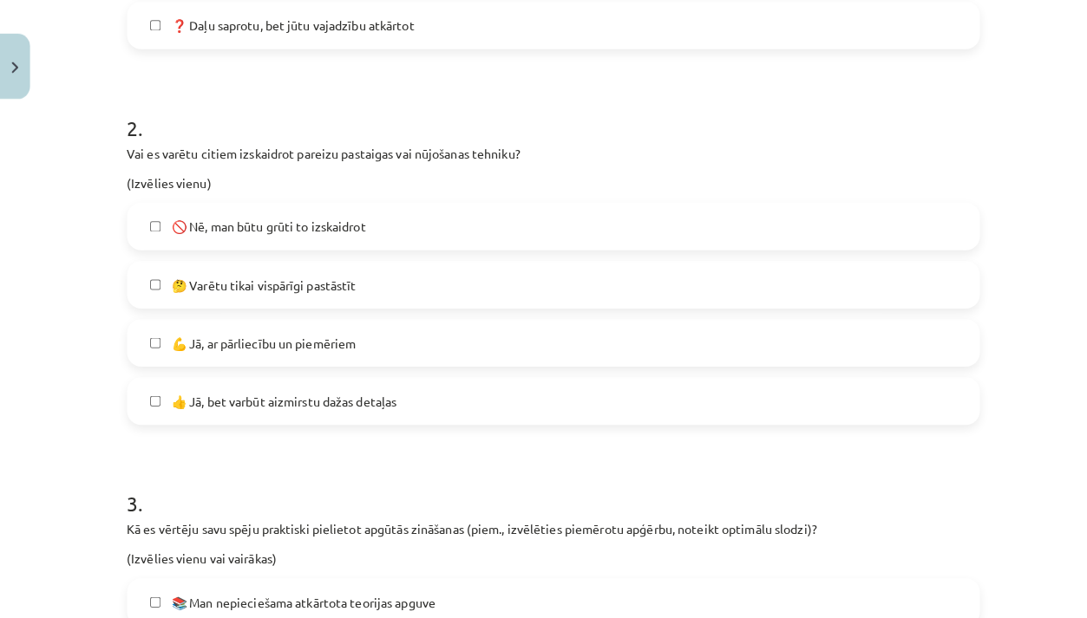
scroll to position [619, 0]
click at [510, 230] on label "🚫 Nē, man būtu grūti to izskaidrot" at bounding box center [544, 234] width 834 height 43
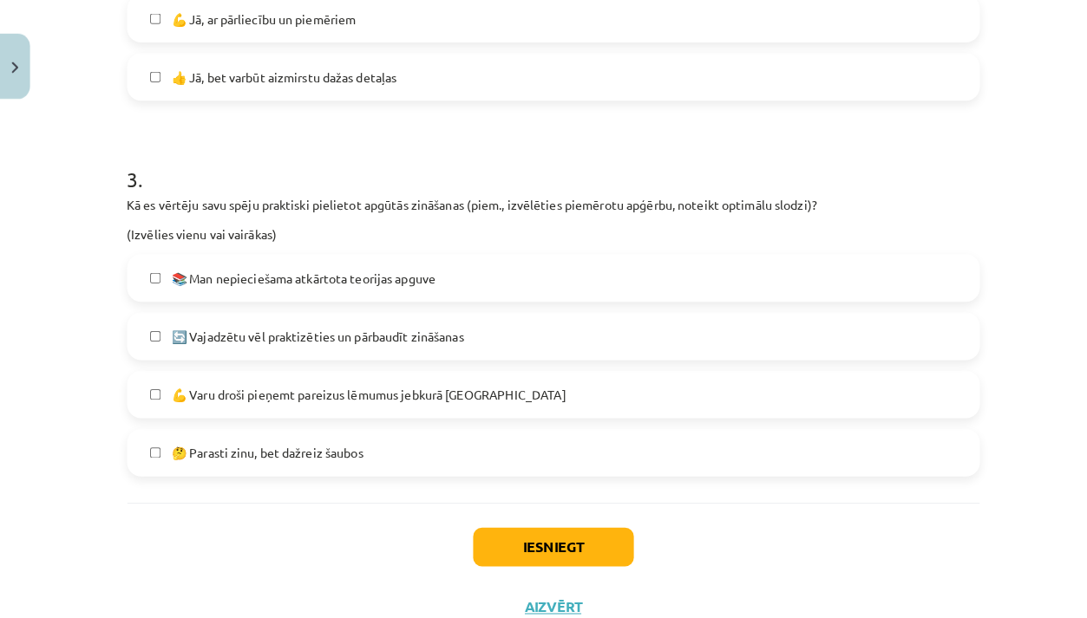
scroll to position [965, 0]
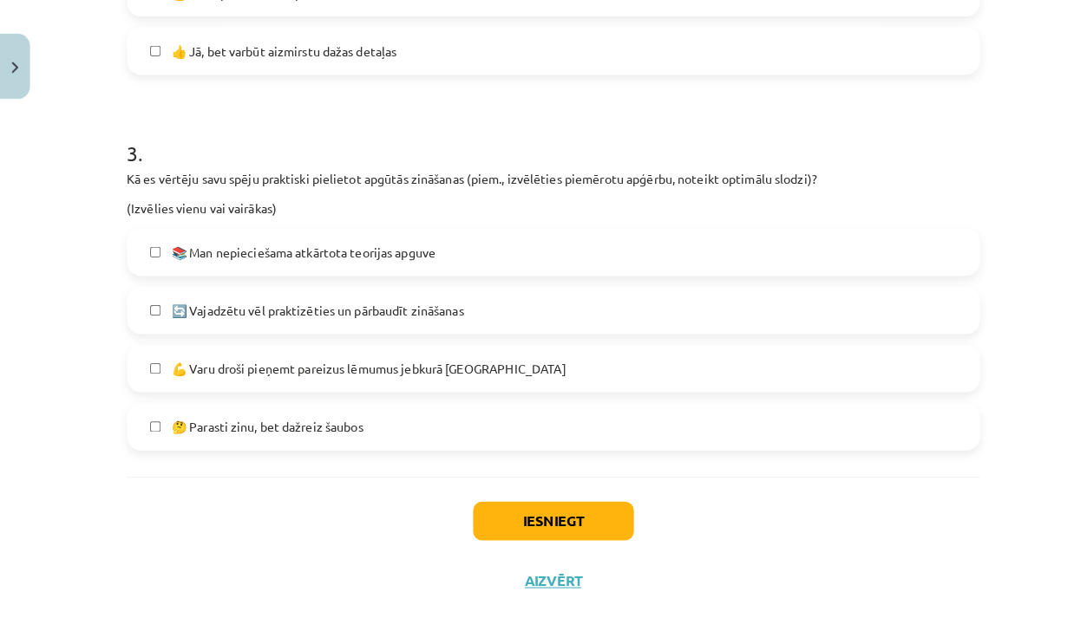
click at [492, 311] on label "🔄 Vajadzētu vēl praktizēties un pārbaudīt zināšanas" at bounding box center [544, 315] width 834 height 43
click at [510, 504] on button "Iesniegt" at bounding box center [544, 523] width 158 height 38
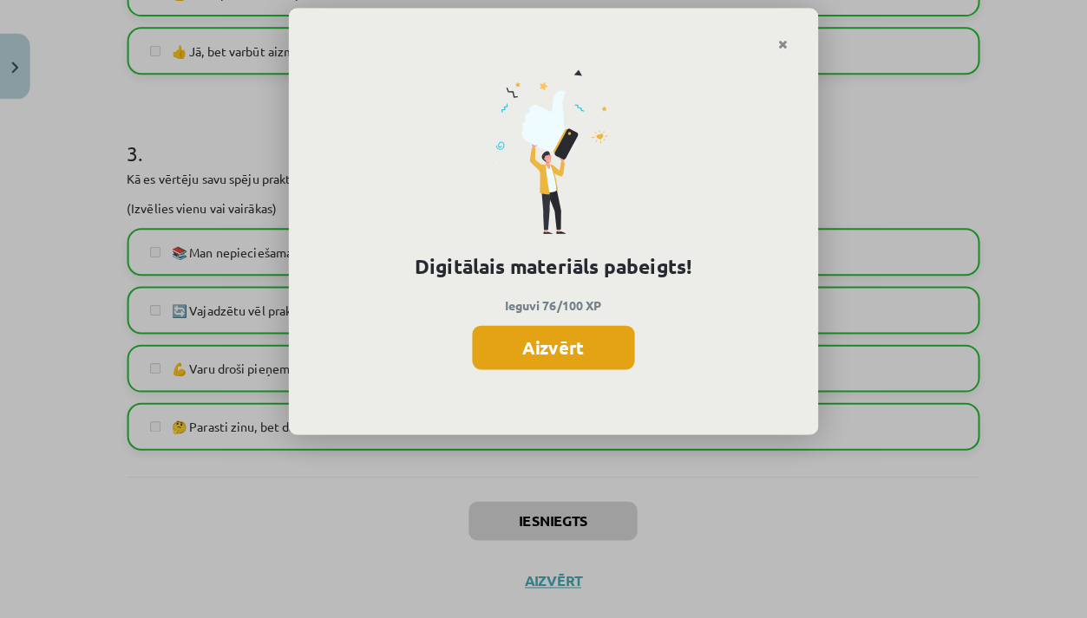
click at [552, 350] on button "Aizvērt" at bounding box center [544, 351] width 160 height 43
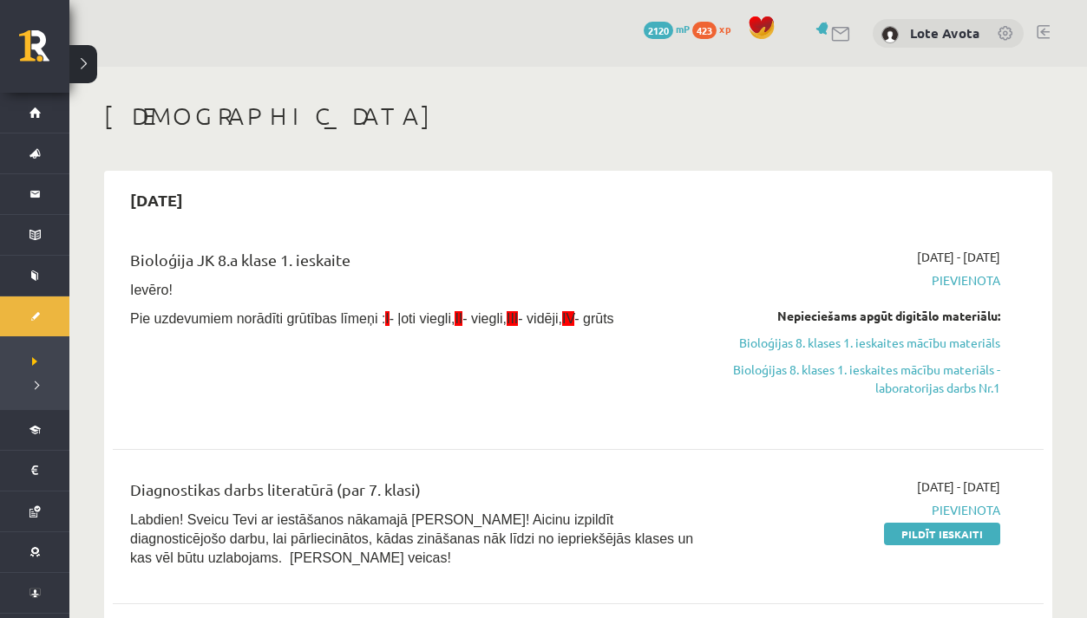
scroll to position [1500, 0]
